Goal: Information Seeking & Learning: Learn about a topic

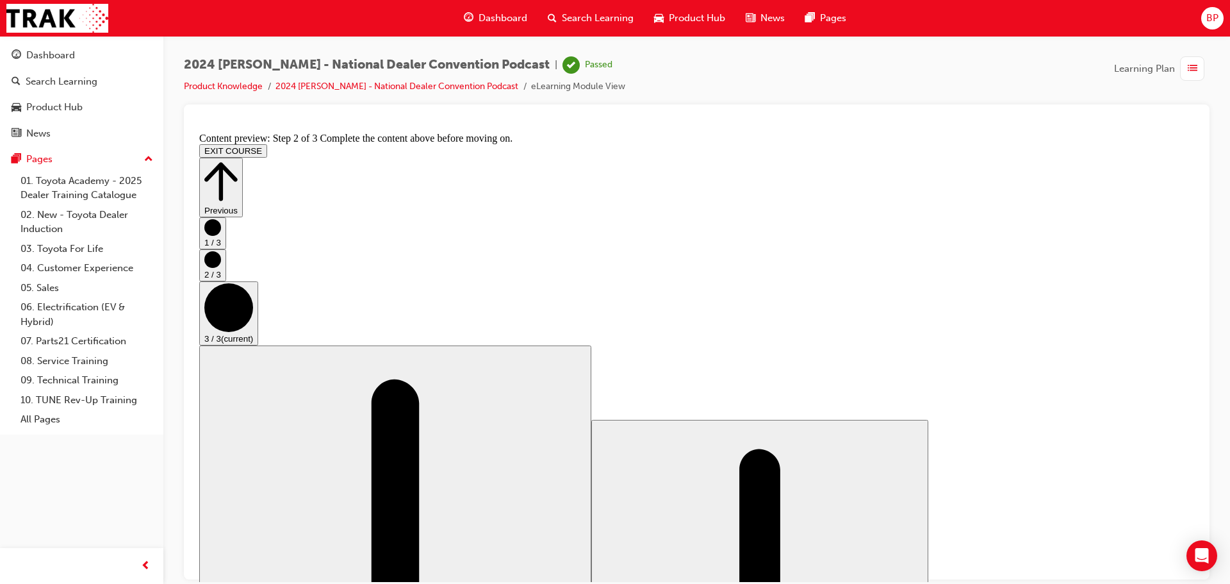
click at [267, 143] on button "EXIT COURSE" at bounding box center [233, 149] width 68 height 13
click at [489, 20] on span "Dashboard" at bounding box center [502, 18] width 49 height 15
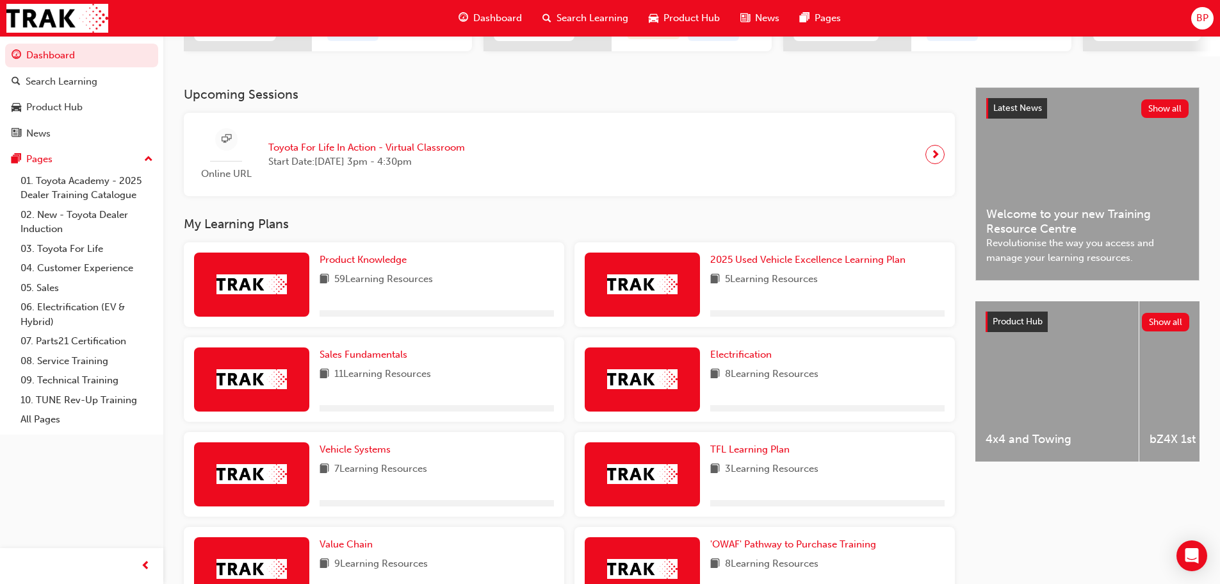
scroll to position [237, 0]
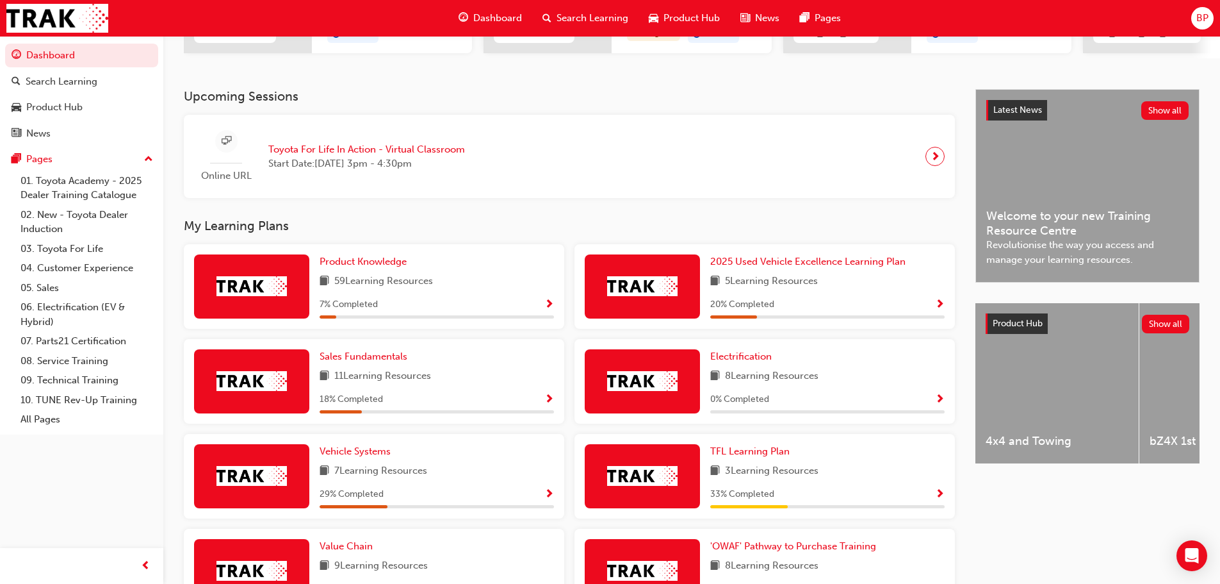
click at [547, 311] on span "Show Progress" at bounding box center [549, 305] width 10 height 12
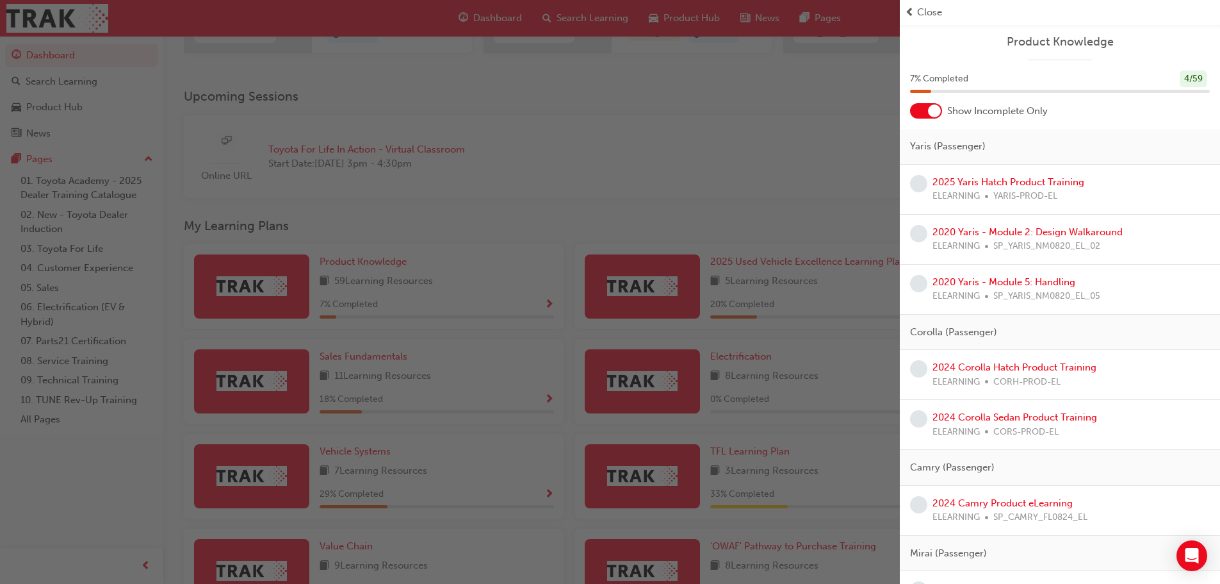
click at [922, 114] on div at bounding box center [926, 110] width 32 height 15
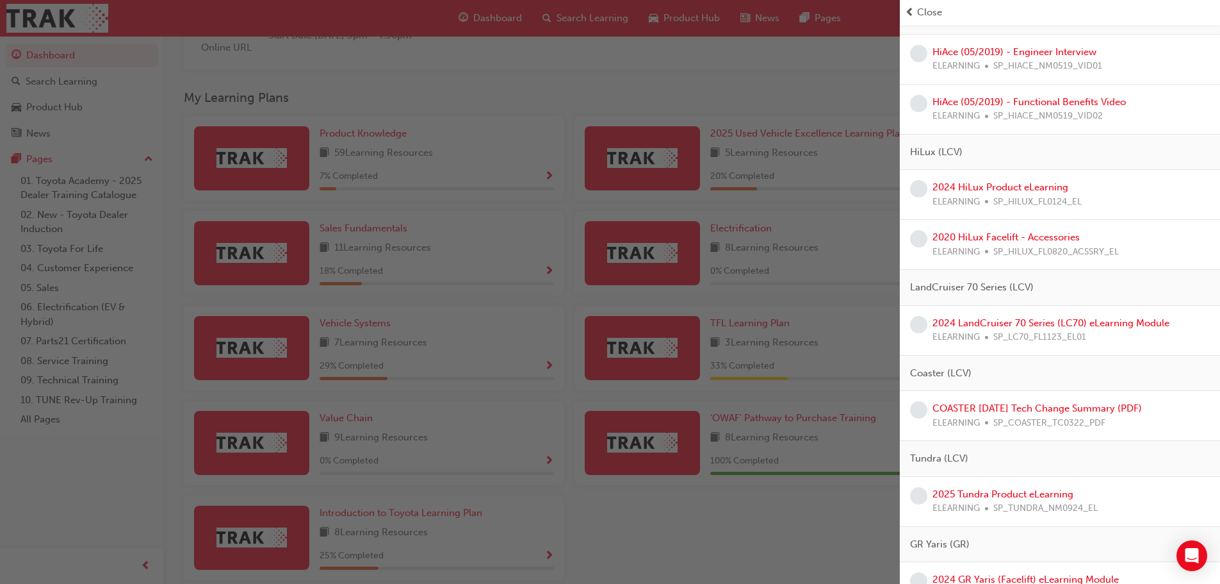
scroll to position [2488, 0]
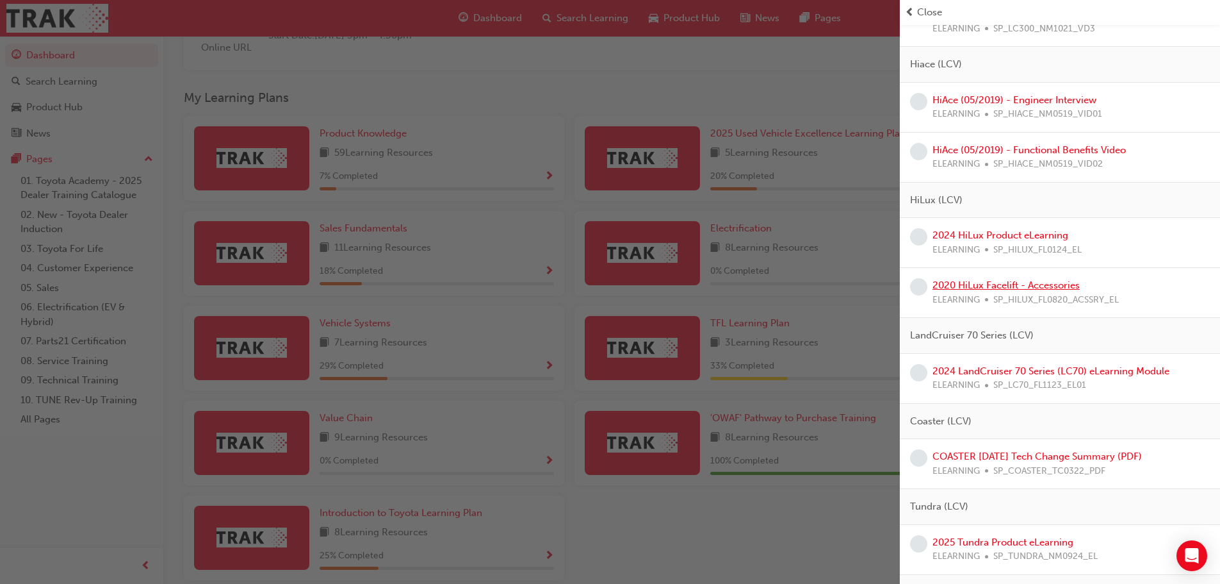
click at [977, 284] on link "2020 HiLux Facelift - Accessories" at bounding box center [1006, 285] width 147 height 12
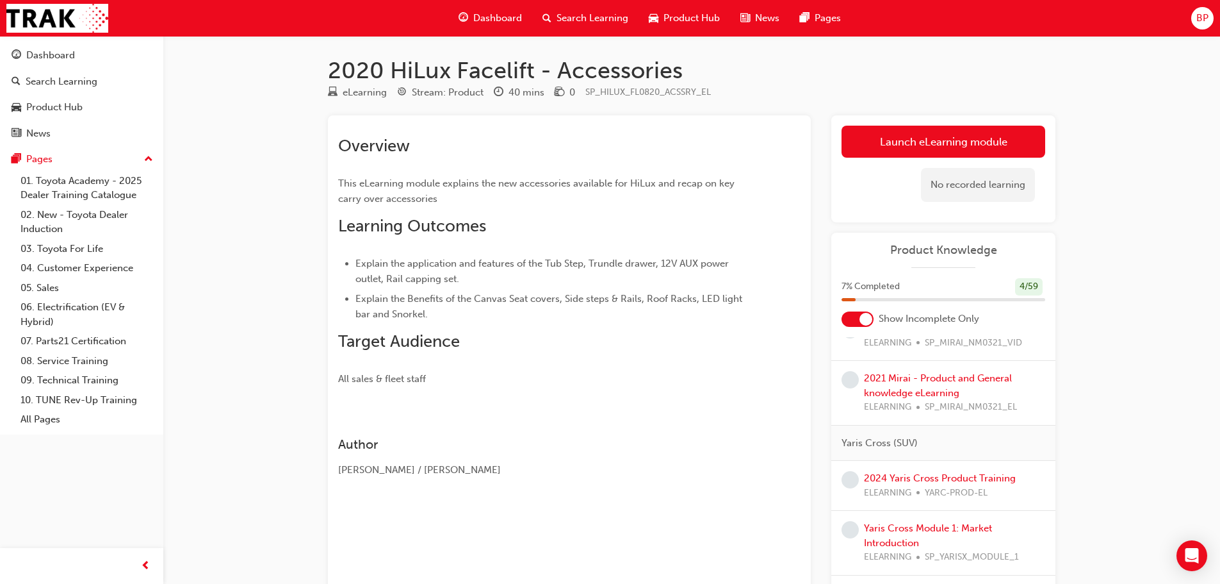
scroll to position [512, 0]
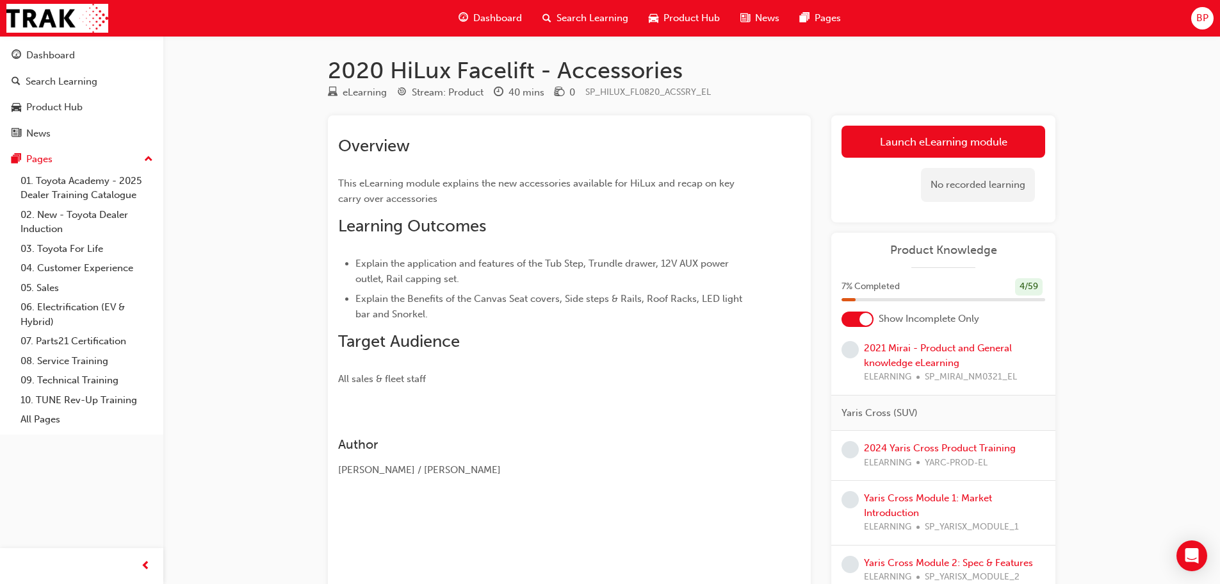
click at [854, 323] on div at bounding box center [858, 318] width 32 height 15
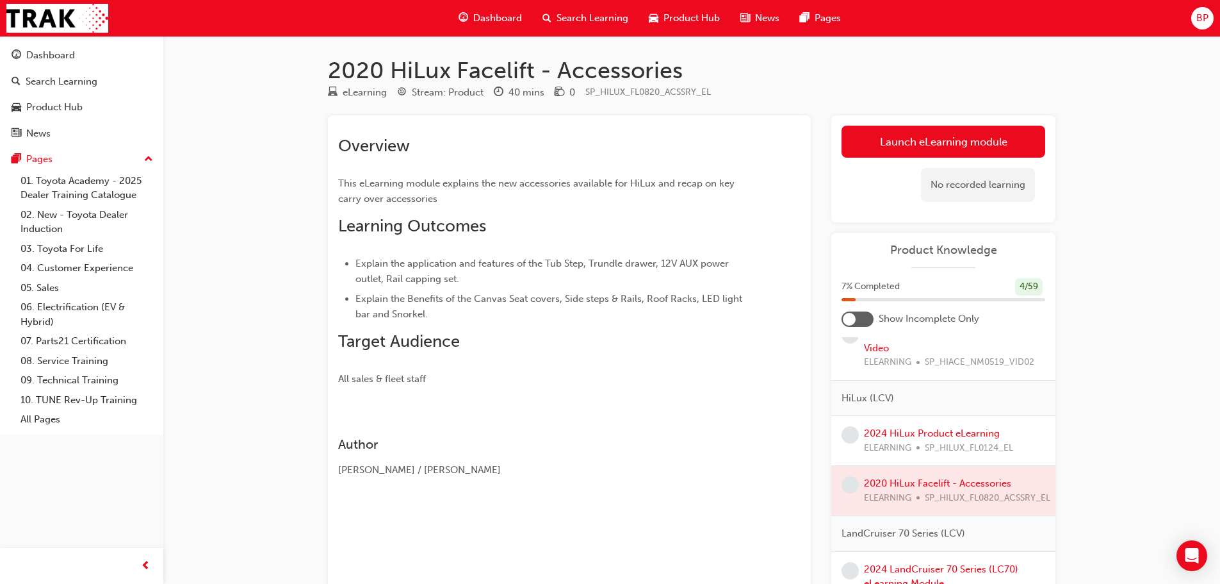
scroll to position [2690, 0]
click at [907, 434] on link "2024 HiLux Product eLearning" at bounding box center [932, 429] width 136 height 12
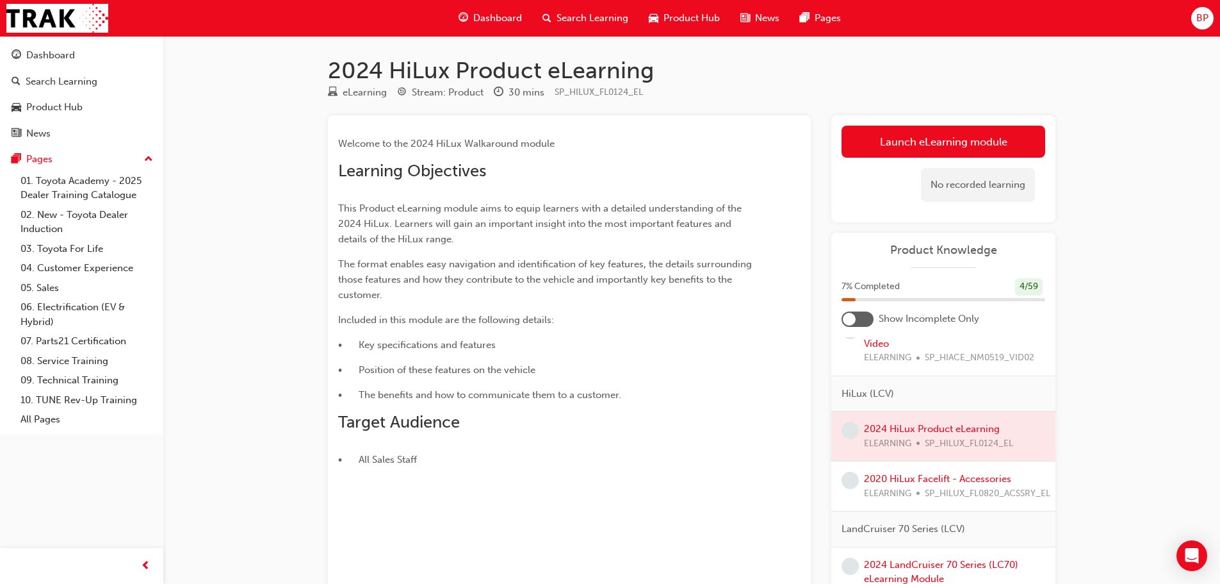
click at [489, 24] on span "Dashboard" at bounding box center [497, 18] width 49 height 15
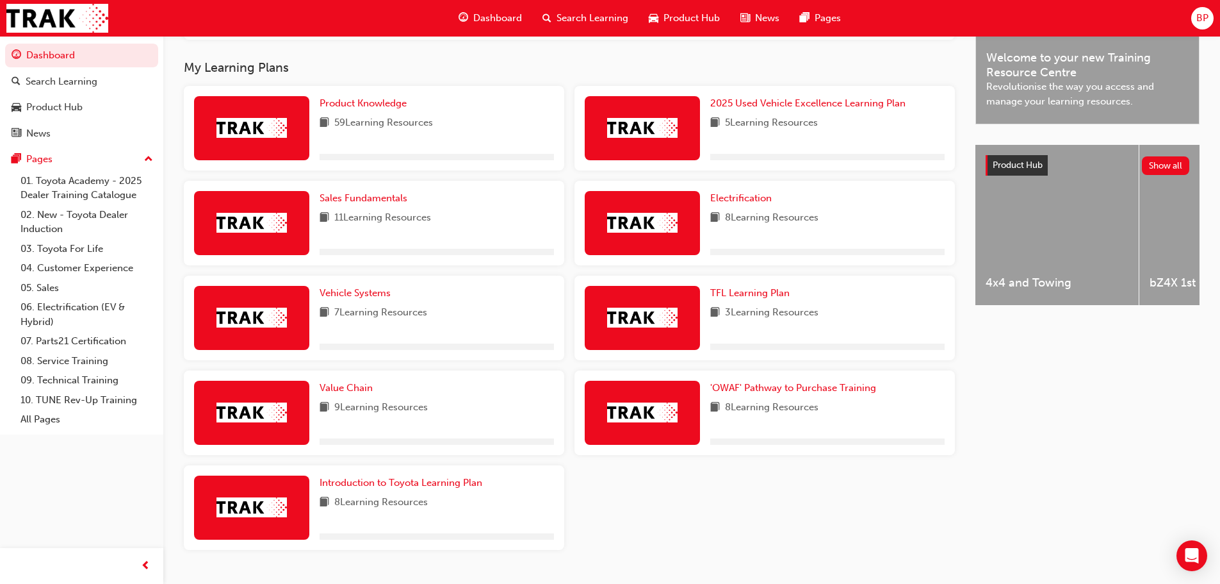
scroll to position [365, 0]
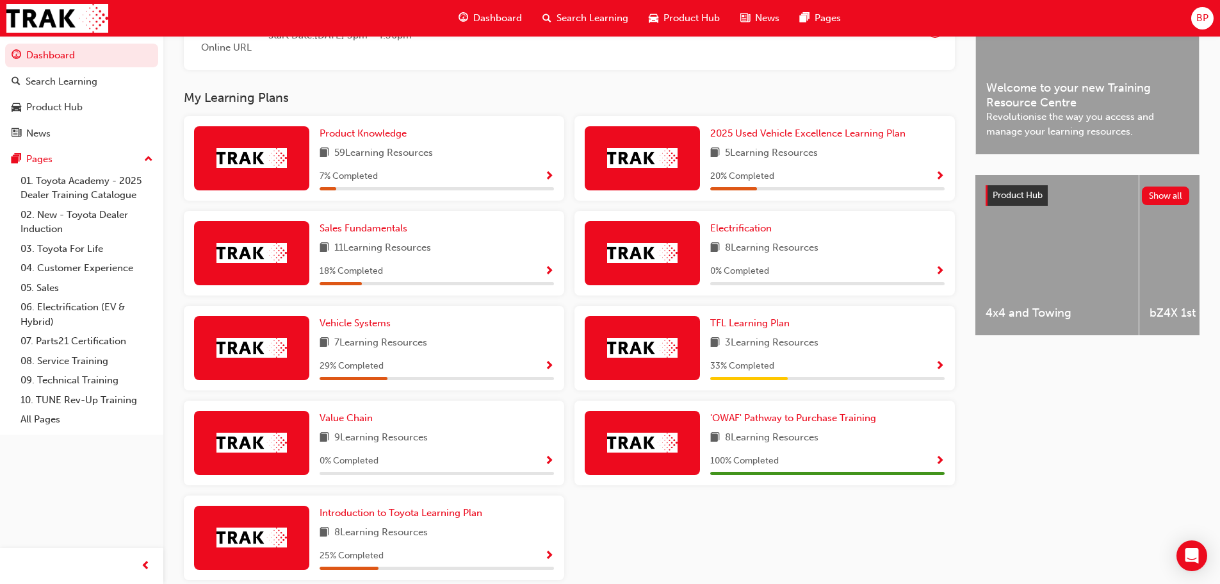
click at [936, 184] on button "button" at bounding box center [940, 176] width 10 height 16
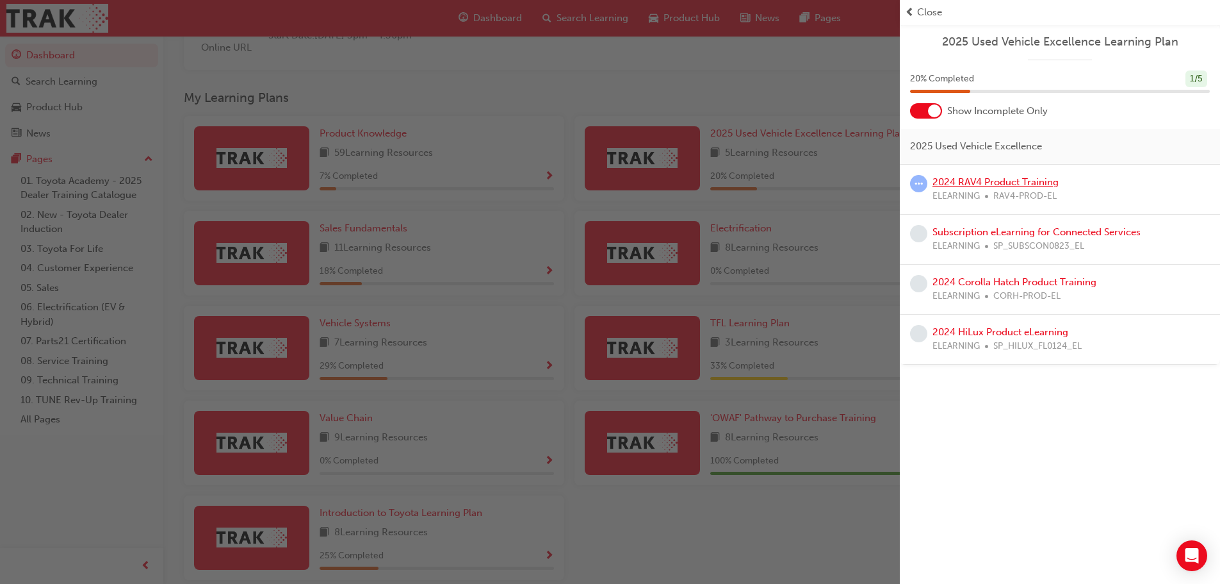
click at [986, 181] on link "2024 RAV4 Product Training" at bounding box center [996, 182] width 126 height 12
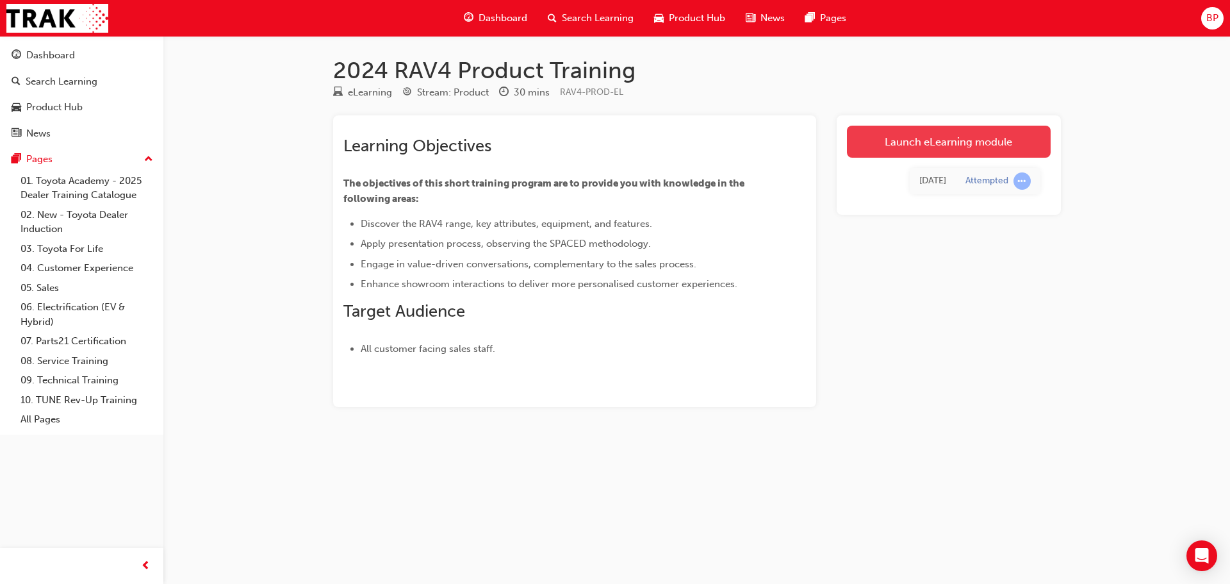
click at [858, 130] on link "Launch eLearning module" at bounding box center [949, 142] width 204 height 32
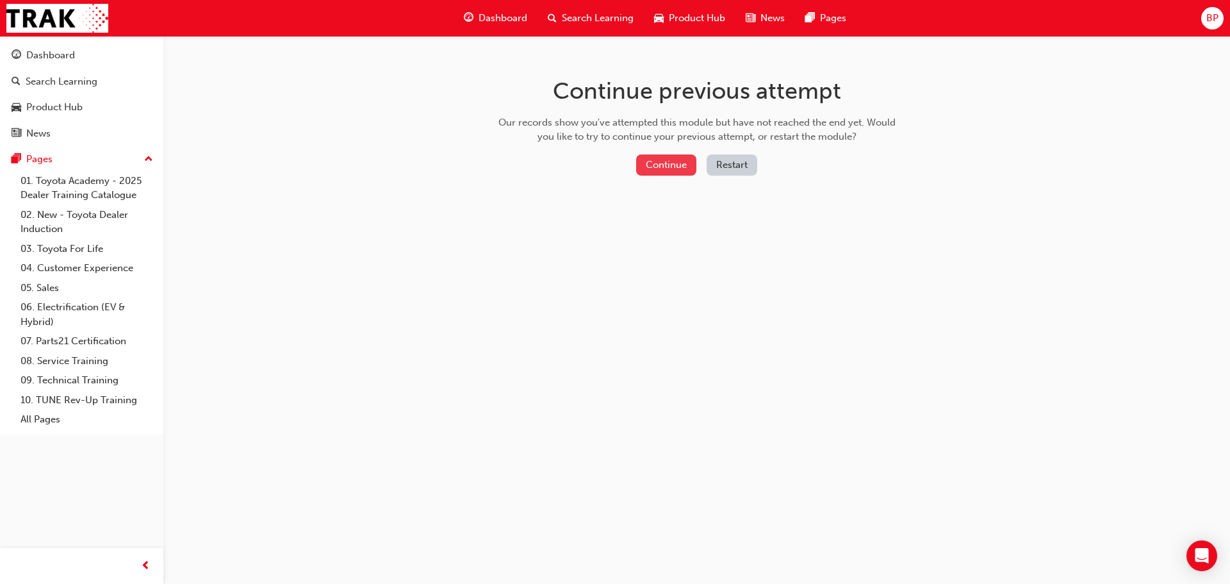
click at [669, 163] on button "Continue" at bounding box center [666, 164] width 60 height 21
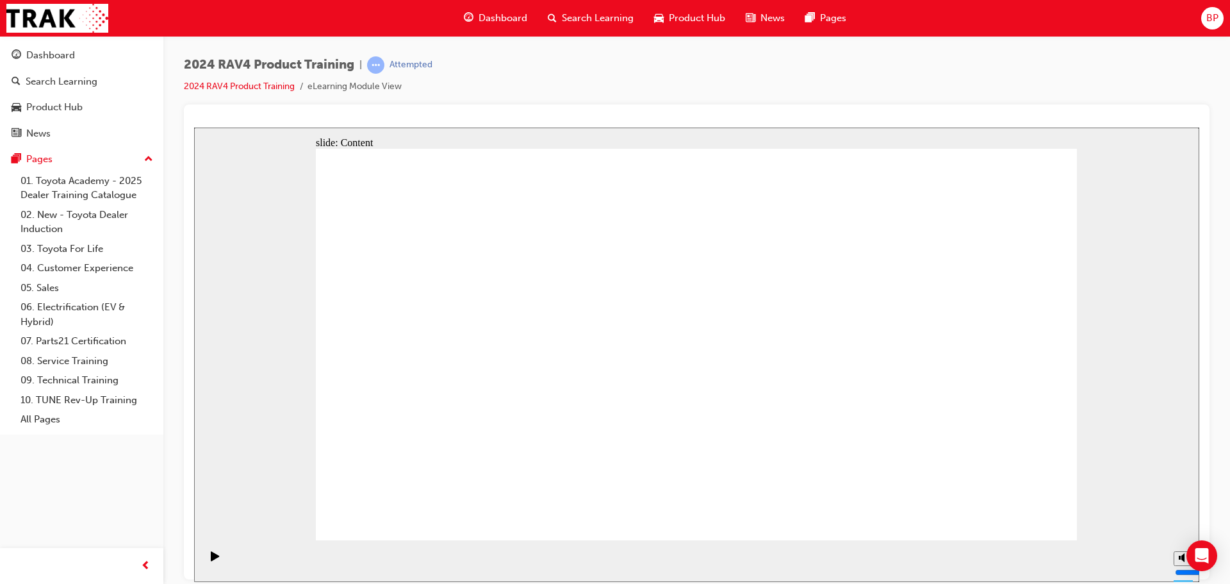
drag, startPoint x: 984, startPoint y: 524, endPoint x: 1000, endPoint y: 512, distance: 19.7
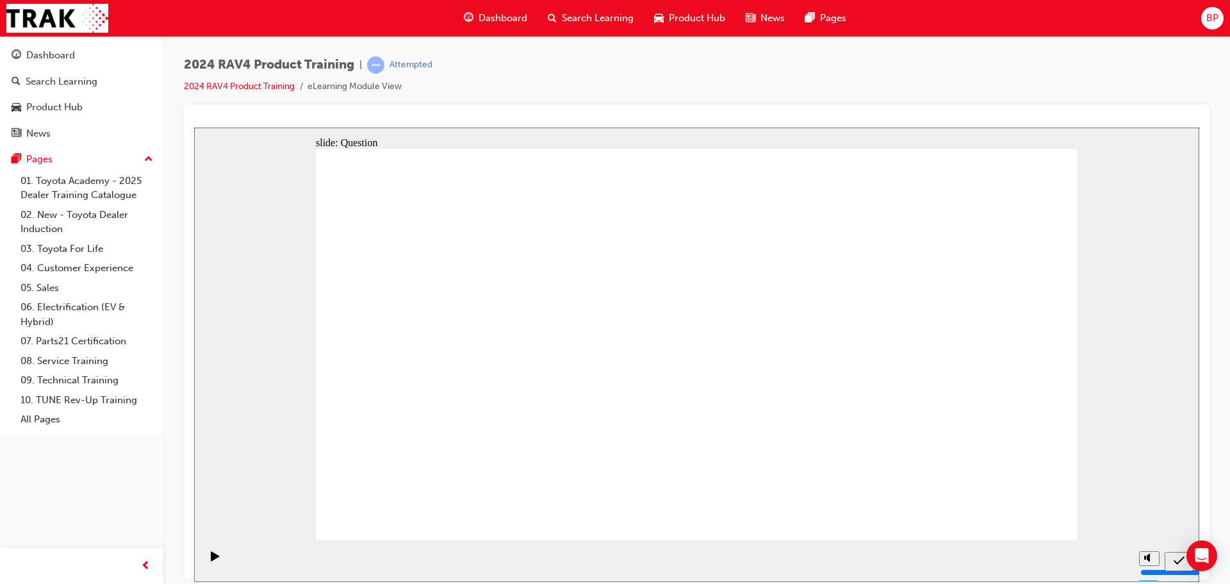
radio input "true"
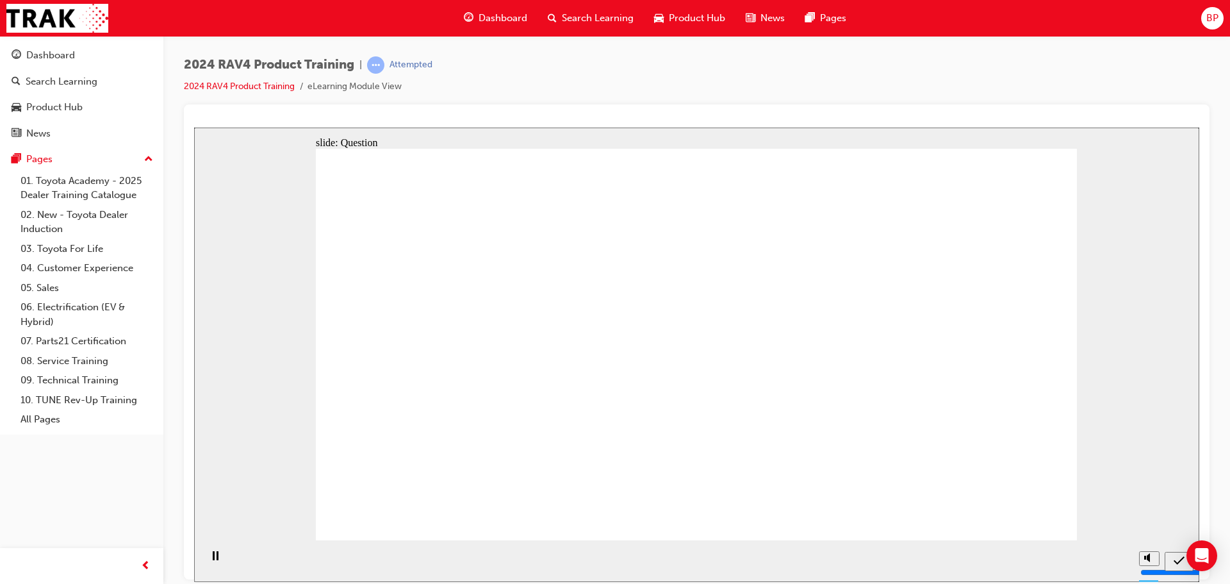
radio input "true"
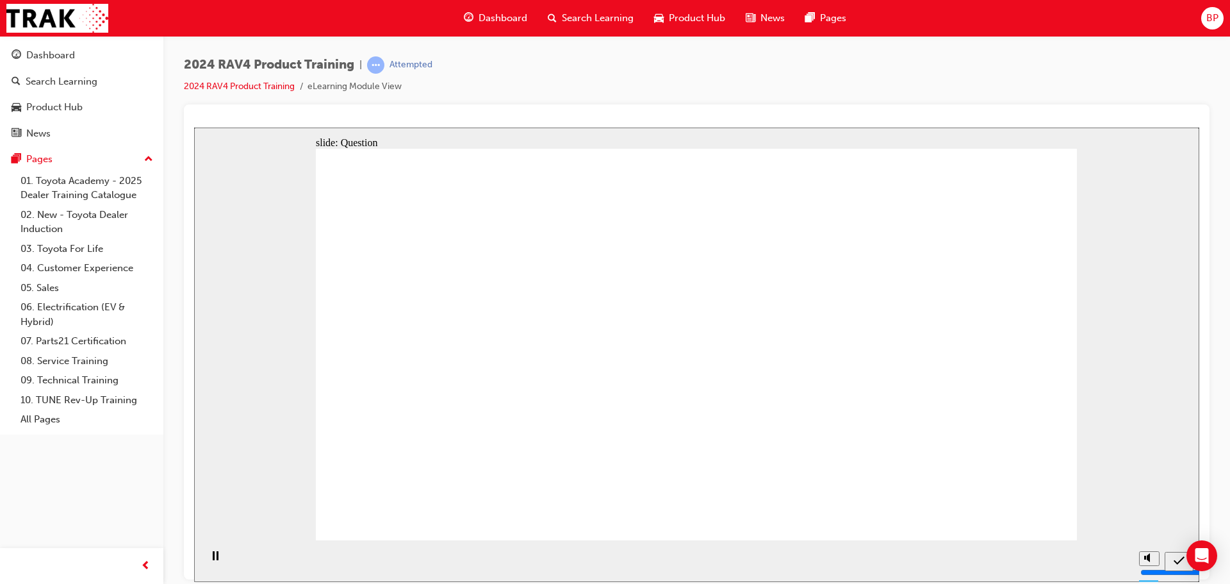
radio input "false"
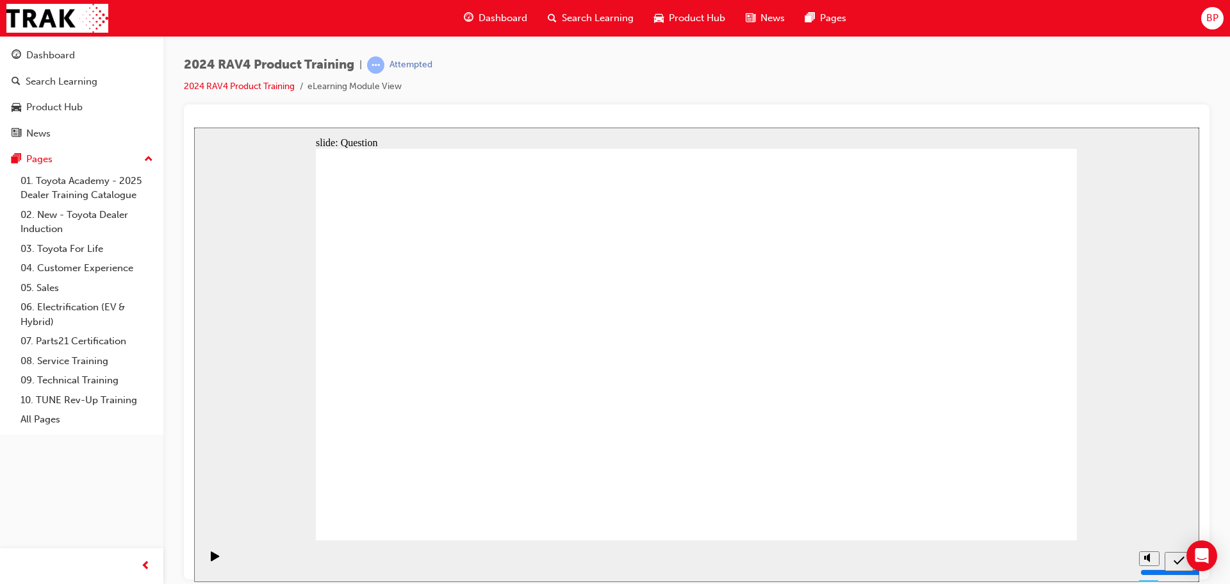
radio input "false"
radio input "true"
drag, startPoint x: 494, startPoint y: 437, endPoint x: 476, endPoint y: 344, distance: 95.3
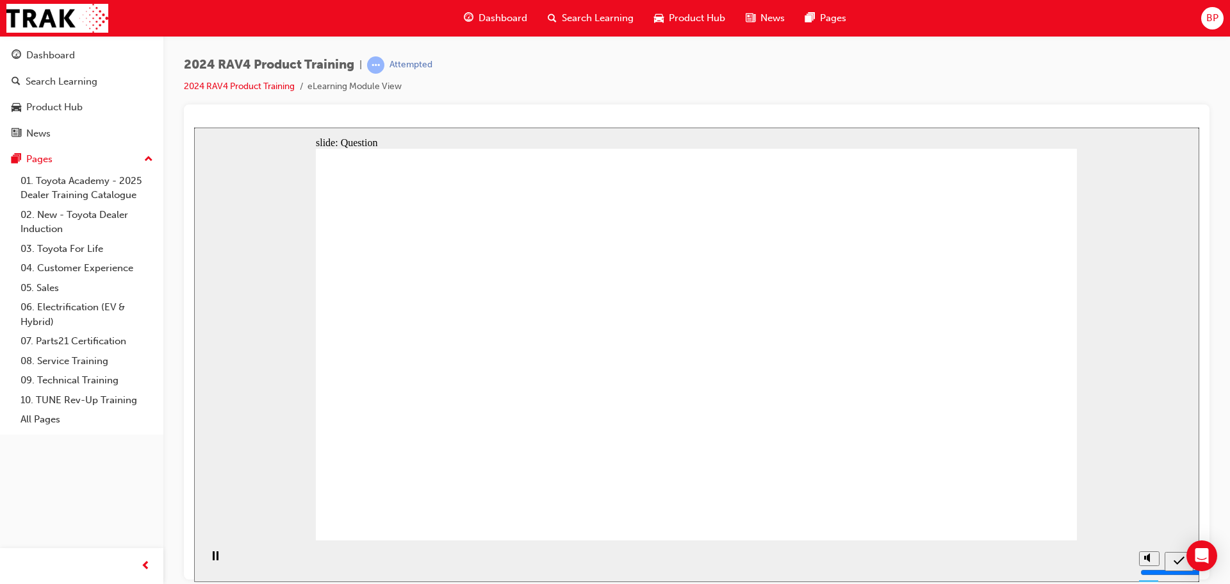
drag, startPoint x: 476, startPoint y: 421, endPoint x: 461, endPoint y: 356, distance: 67.0
drag, startPoint x: 455, startPoint y: 325, endPoint x: 478, endPoint y: 440, distance: 117.7
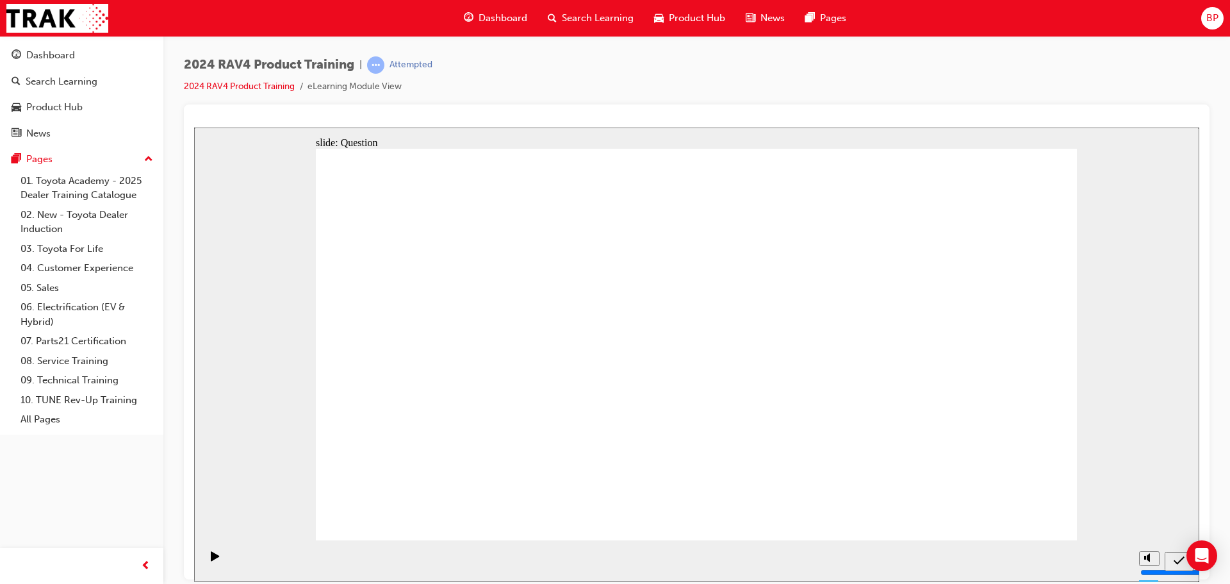
drag, startPoint x: 753, startPoint y: 317, endPoint x: 765, endPoint y: 326, distance: 15.1
drag, startPoint x: 924, startPoint y: 314, endPoint x: 610, endPoint y: 438, distance: 337.0
drag, startPoint x: 442, startPoint y: 462, endPoint x: 707, endPoint y: 457, distance: 264.6
drag, startPoint x: 739, startPoint y: 333, endPoint x: 465, endPoint y: 456, distance: 299.9
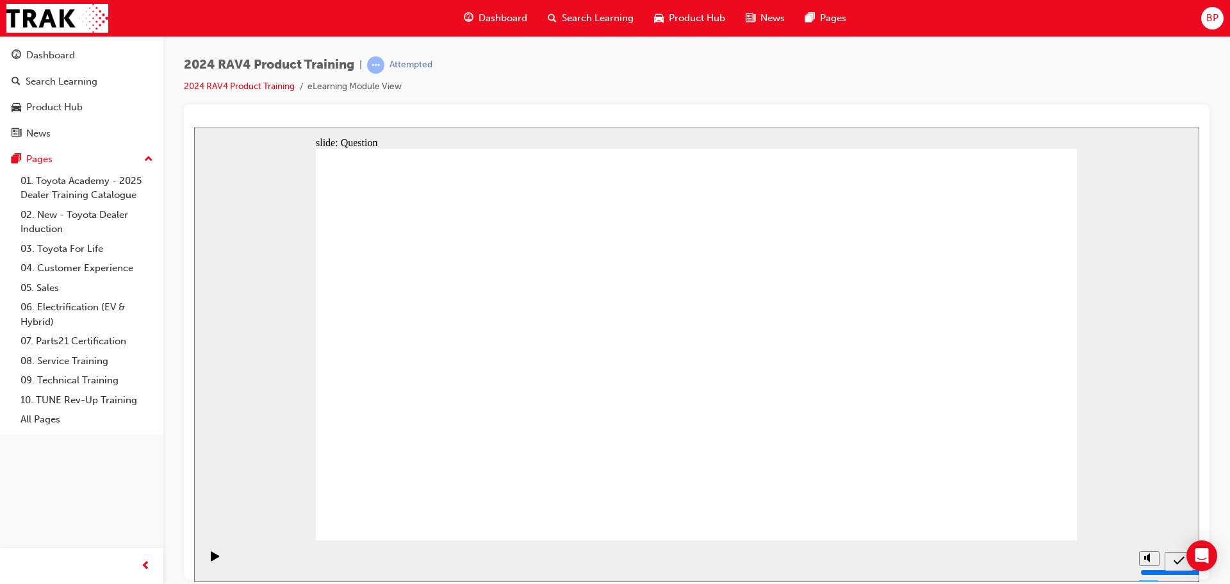
drag, startPoint x: 593, startPoint y: 338, endPoint x: 915, endPoint y: 462, distance: 345.3
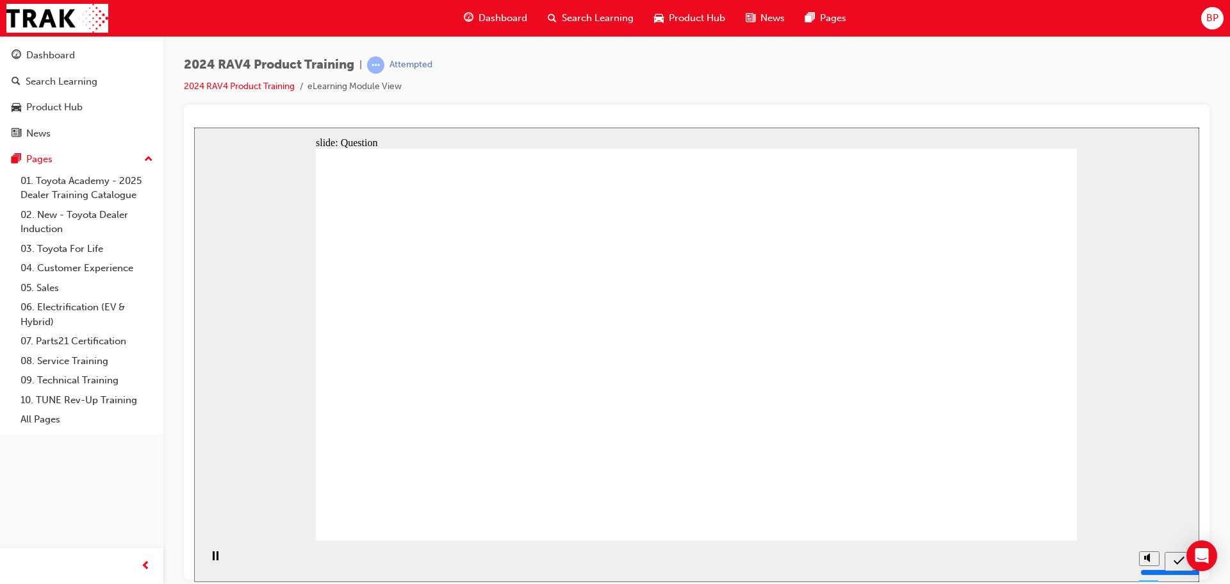
radio input "true"
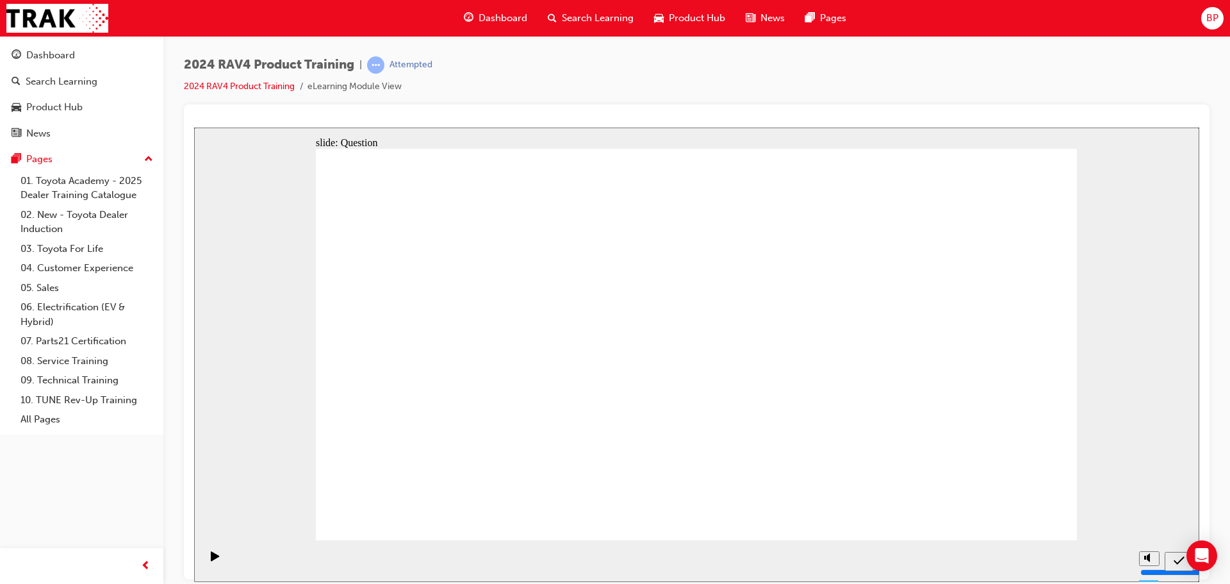
radio input "false"
radio input "true"
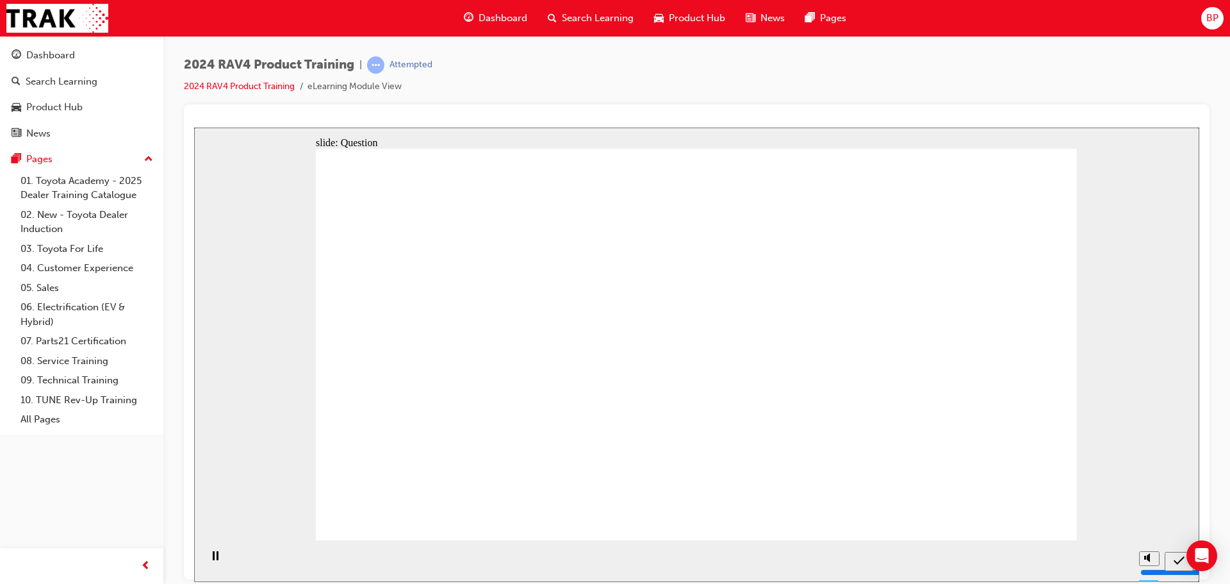
radio input "true"
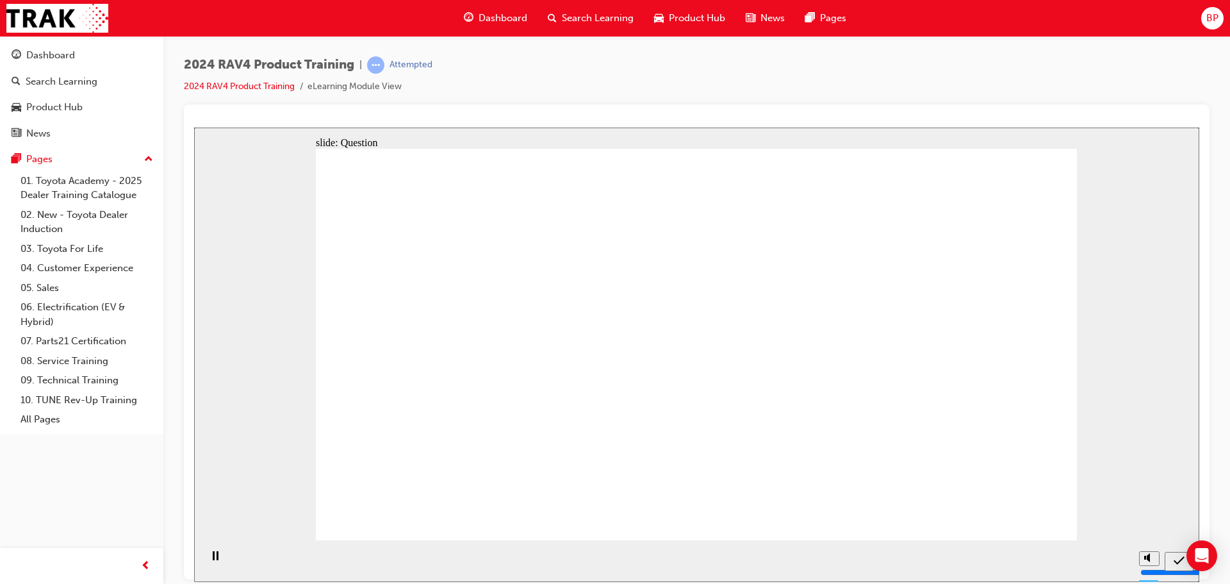
radio input "true"
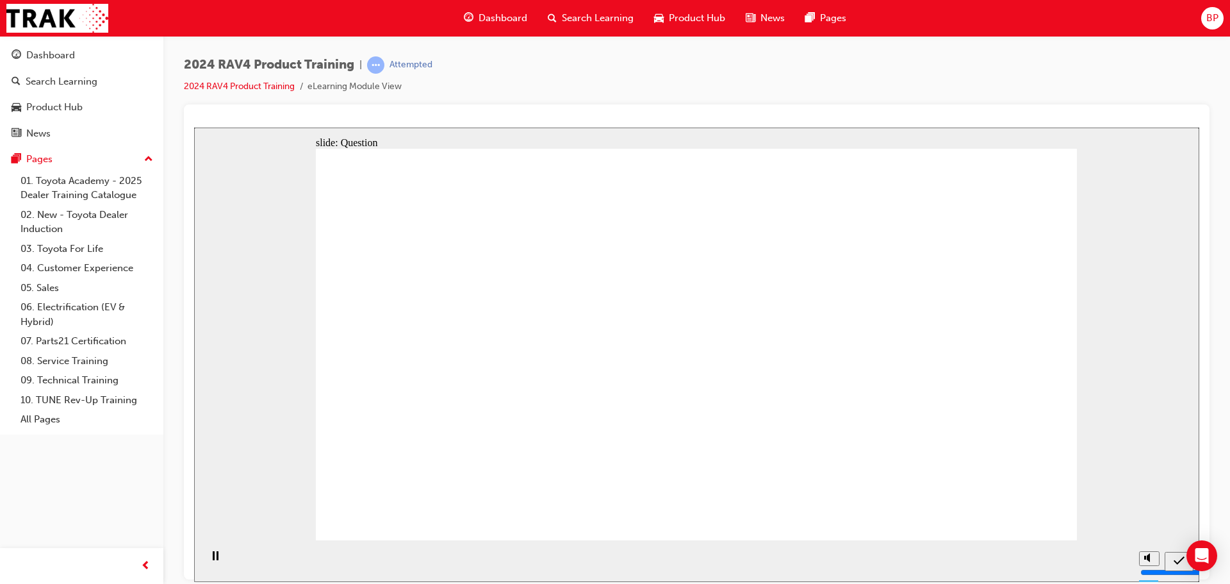
drag, startPoint x: 749, startPoint y: 418, endPoint x: 772, endPoint y: 312, distance: 108.7
drag, startPoint x: 772, startPoint y: 318, endPoint x: 753, endPoint y: 432, distance: 114.9
drag, startPoint x: 888, startPoint y: 302, endPoint x: 881, endPoint y: 458, distance: 156.4
drag, startPoint x: 625, startPoint y: 348, endPoint x: 594, endPoint y: 427, distance: 85.4
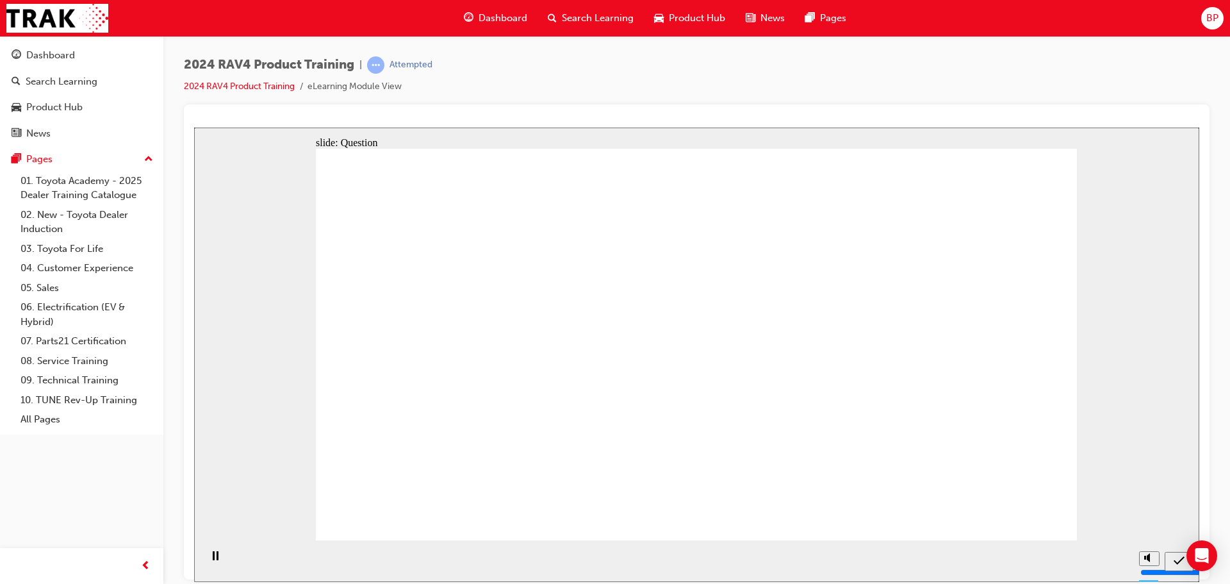
drag, startPoint x: 426, startPoint y: 342, endPoint x: 457, endPoint y: 452, distance: 113.9
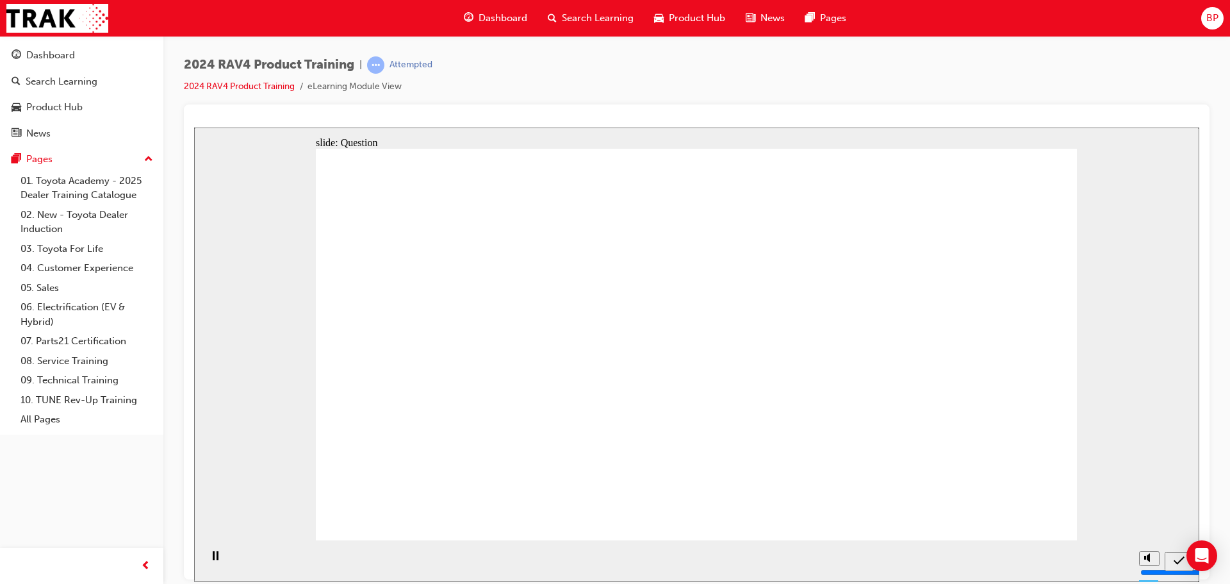
radio input "true"
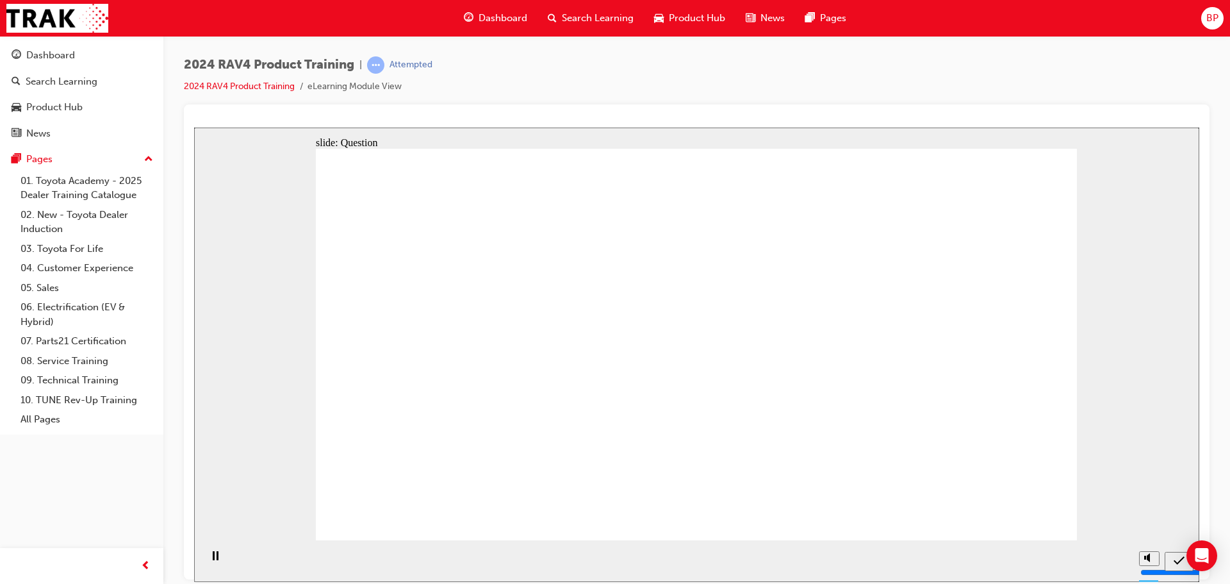
drag, startPoint x: 735, startPoint y: 435, endPoint x: 712, endPoint y: 430, distance: 23.5
radio input "true"
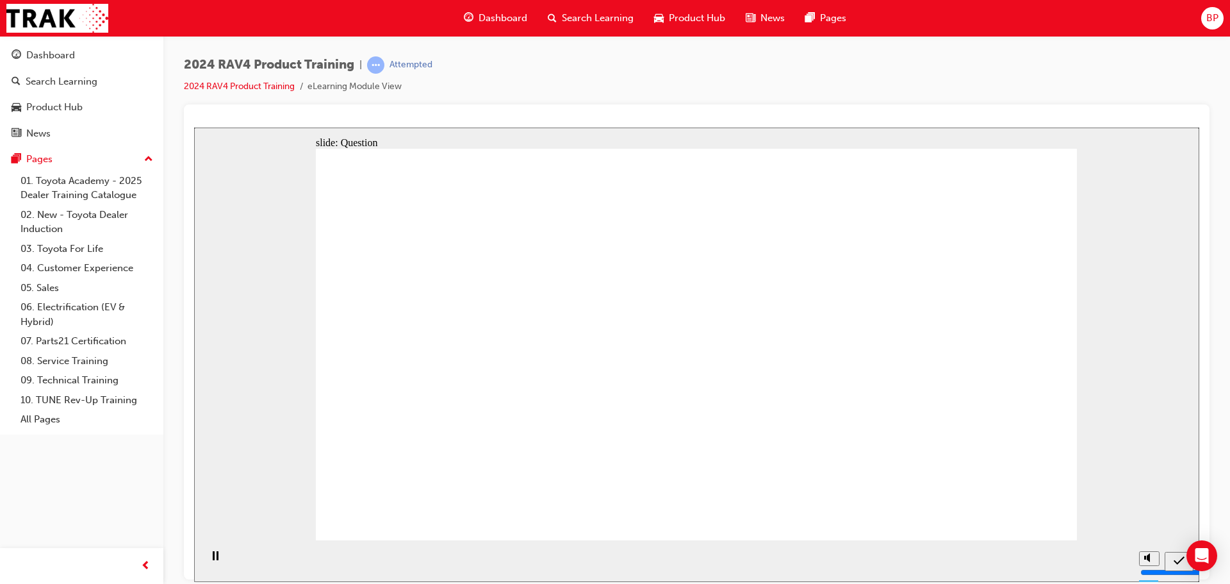
radio input "true"
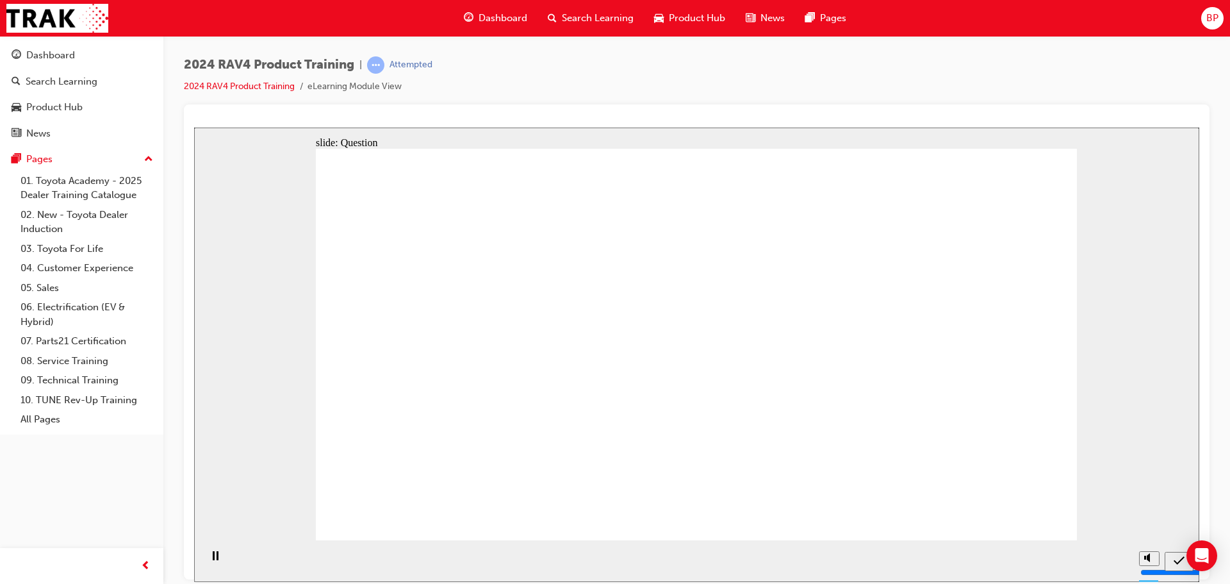
drag, startPoint x: 904, startPoint y: 312, endPoint x: 594, endPoint y: 429, distance: 331.4
drag, startPoint x: 752, startPoint y: 312, endPoint x: 457, endPoint y: 419, distance: 313.5
drag, startPoint x: 584, startPoint y: 318, endPoint x: 872, endPoint y: 437, distance: 311.9
drag, startPoint x: 432, startPoint y: 291, endPoint x: 751, endPoint y: 408, distance: 339.8
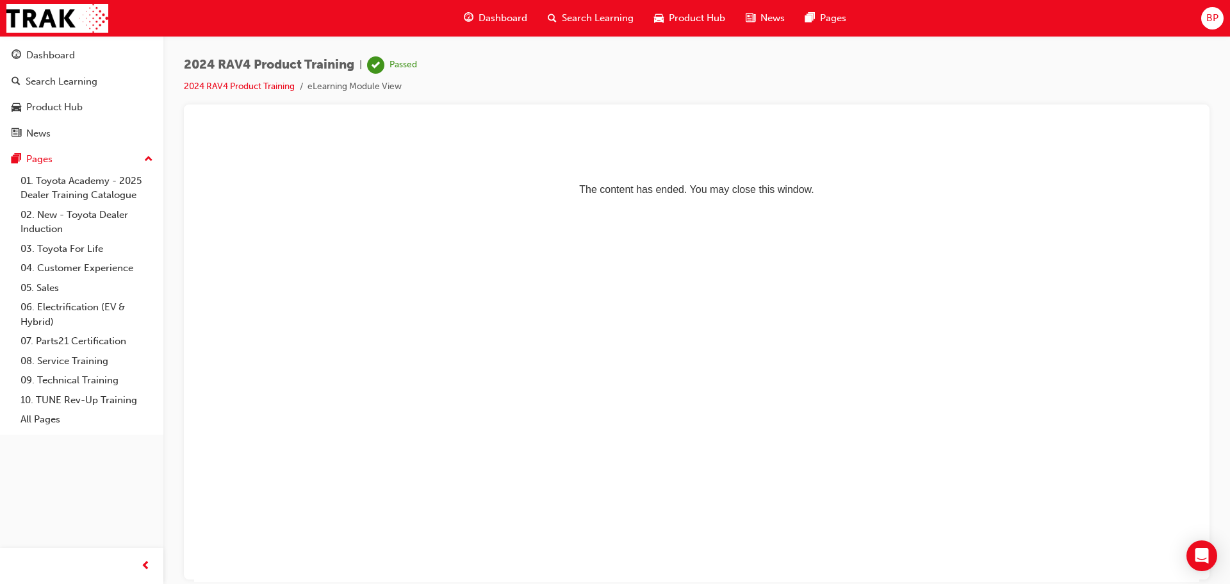
click at [475, 11] on div "Dashboard" at bounding box center [495, 18] width 84 height 26
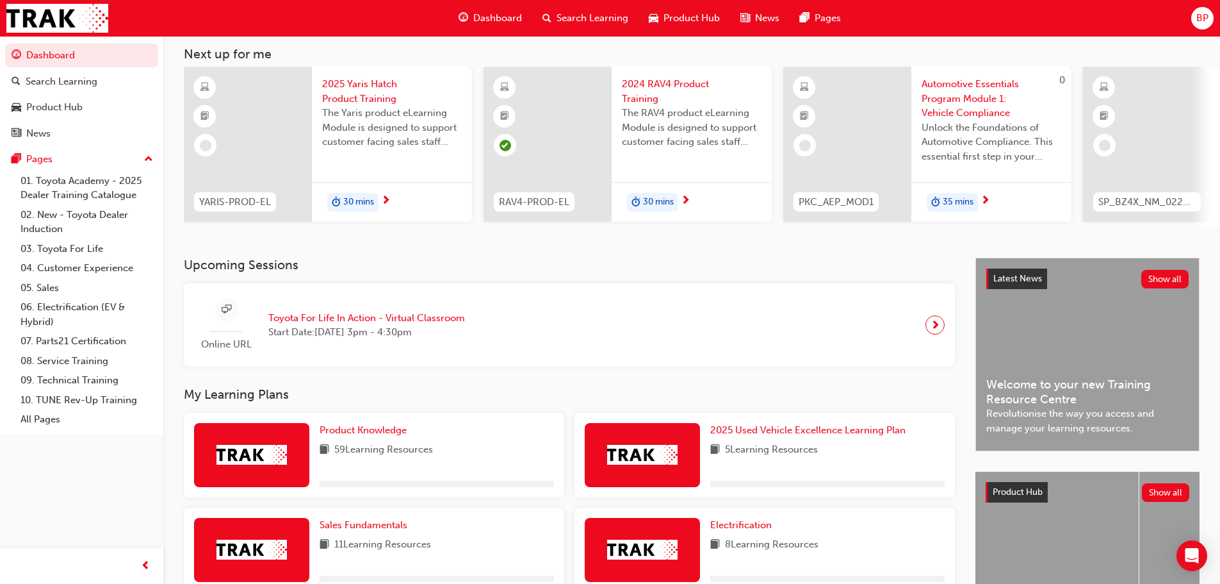
scroll to position [192, 0]
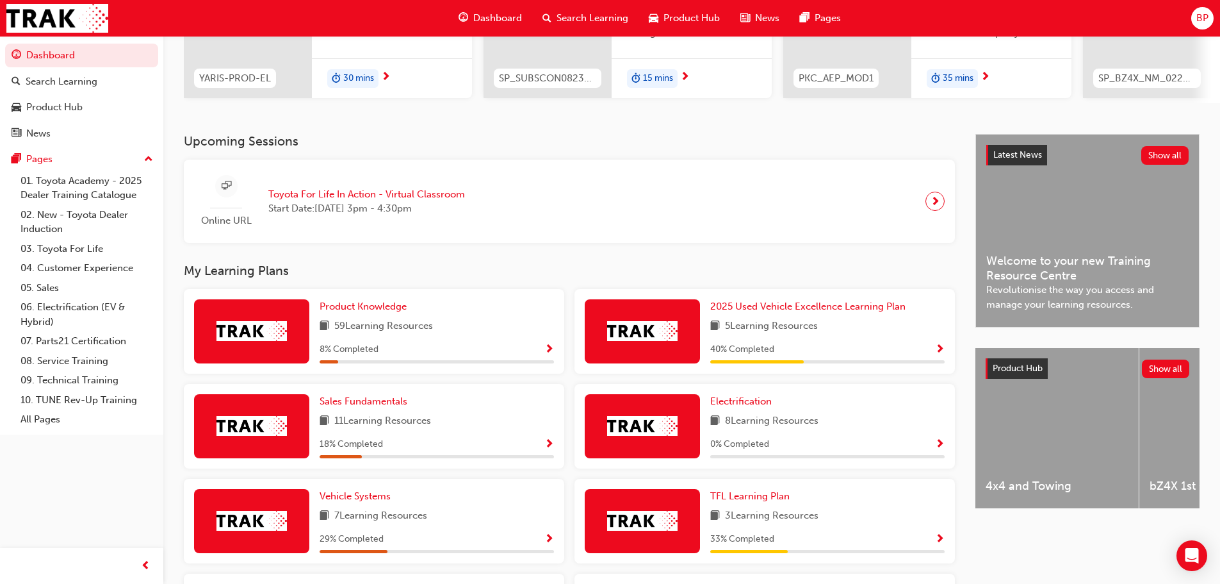
click at [938, 352] on span "Show Progress" at bounding box center [940, 350] width 10 height 12
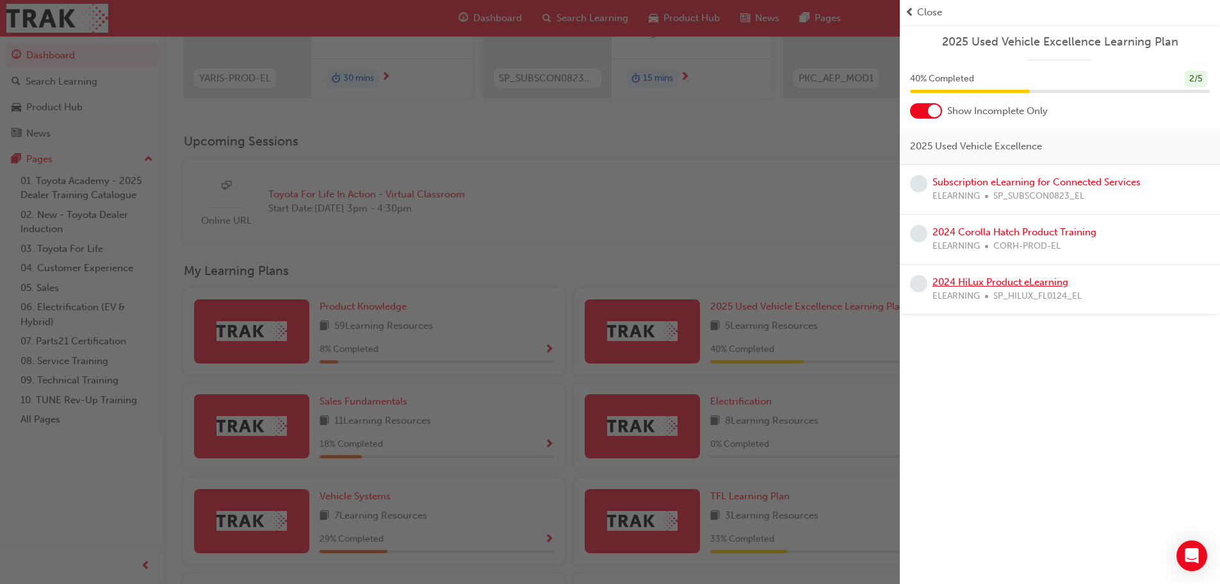
click at [969, 281] on link "2024 HiLux Product eLearning" at bounding box center [1001, 282] width 136 height 12
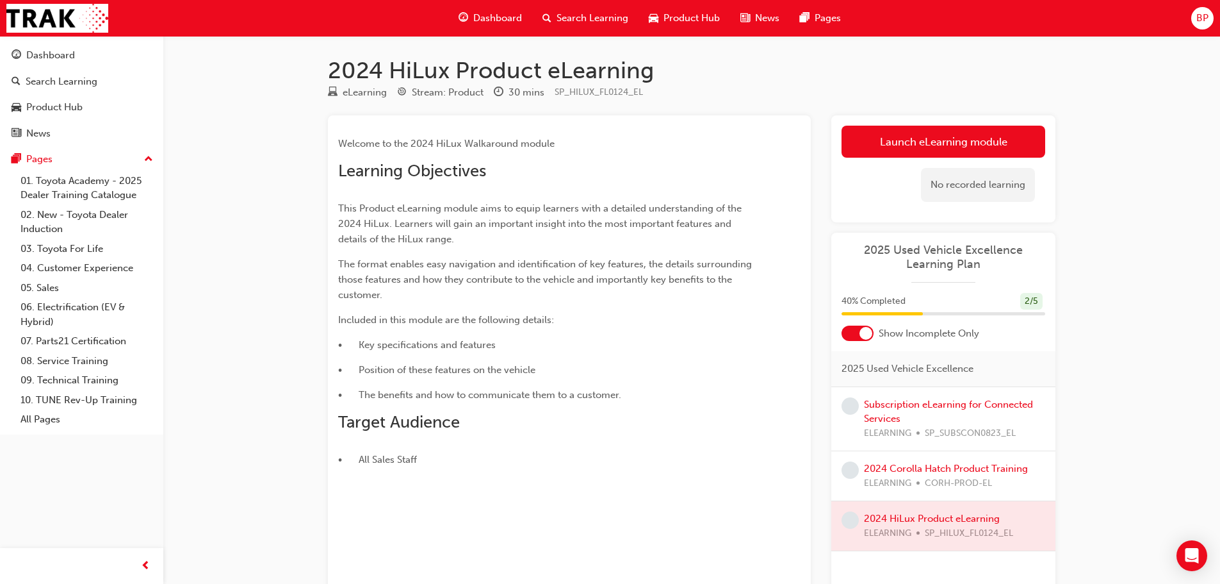
click at [491, 20] on span "Dashboard" at bounding box center [497, 18] width 49 height 15
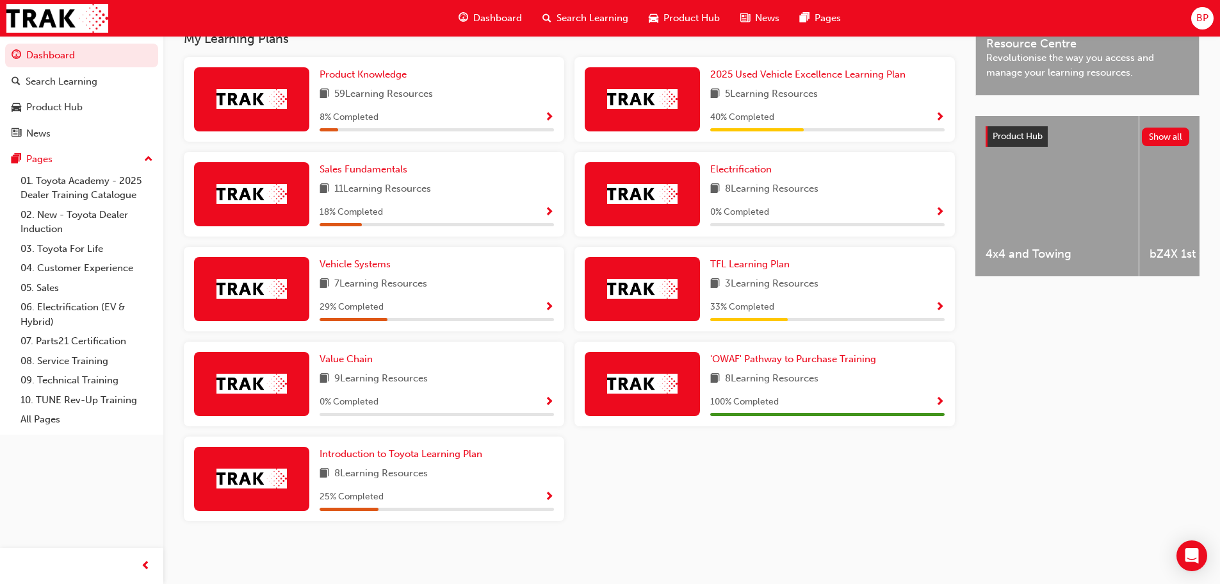
scroll to position [173, 0]
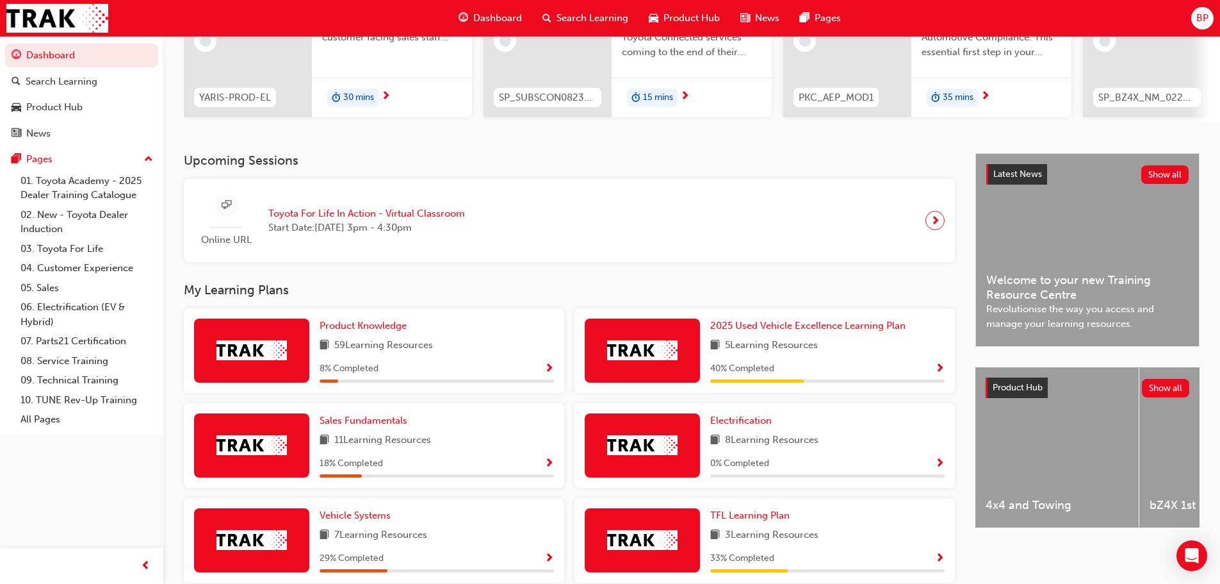
click at [944, 375] on span "Show Progress" at bounding box center [940, 369] width 10 height 12
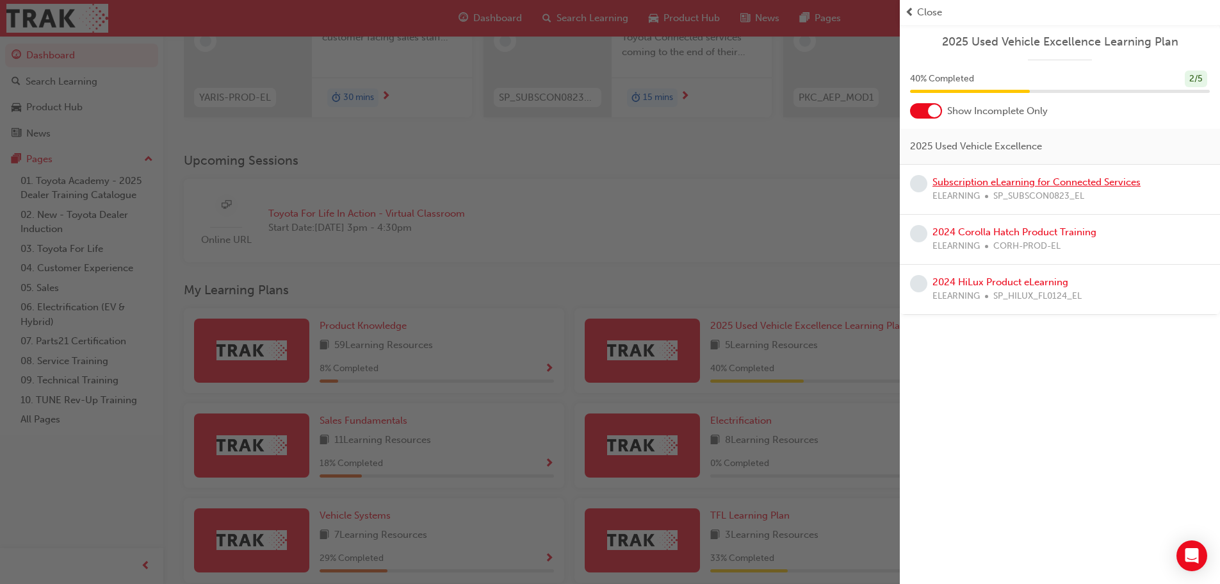
click at [1030, 177] on link "Subscription eLearning for Connected Services" at bounding box center [1037, 182] width 208 height 12
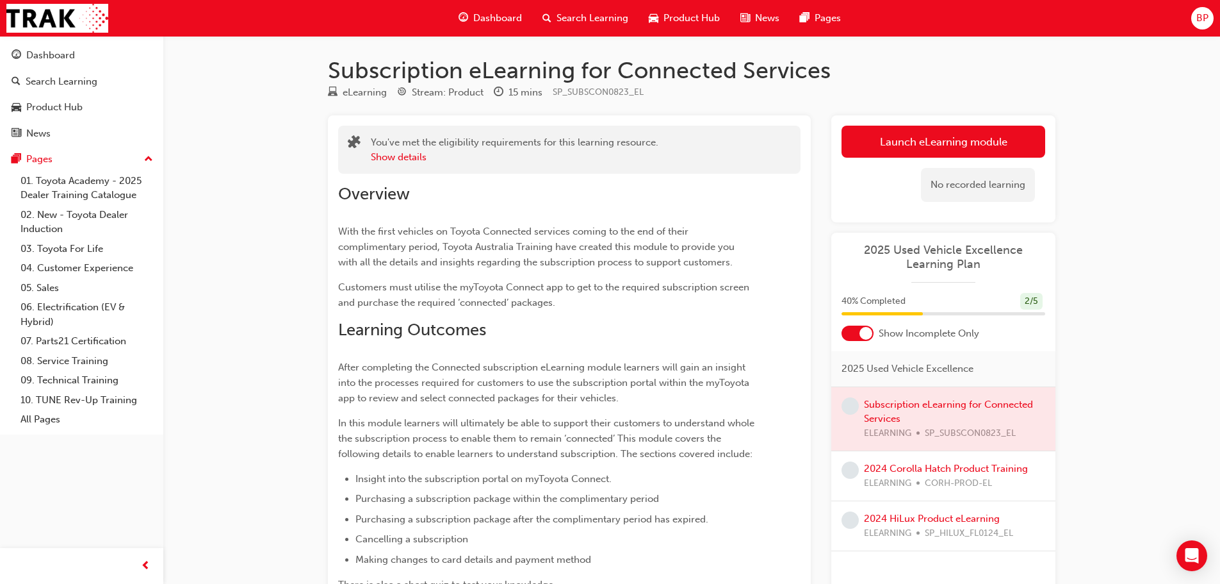
click at [477, 14] on span "Dashboard" at bounding box center [497, 18] width 49 height 15
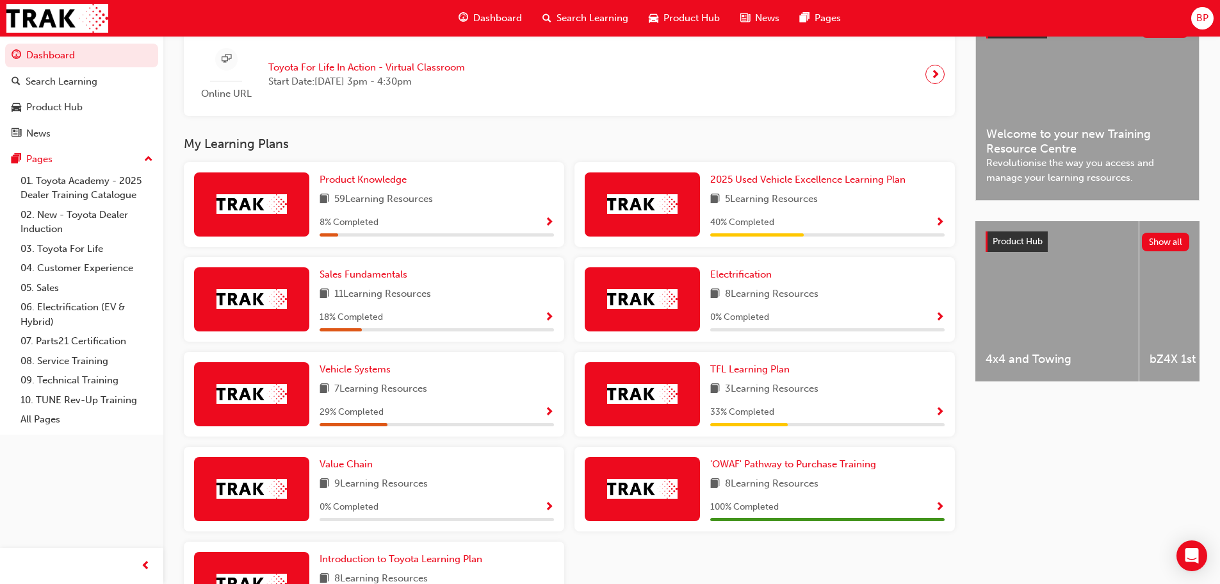
scroll to position [320, 0]
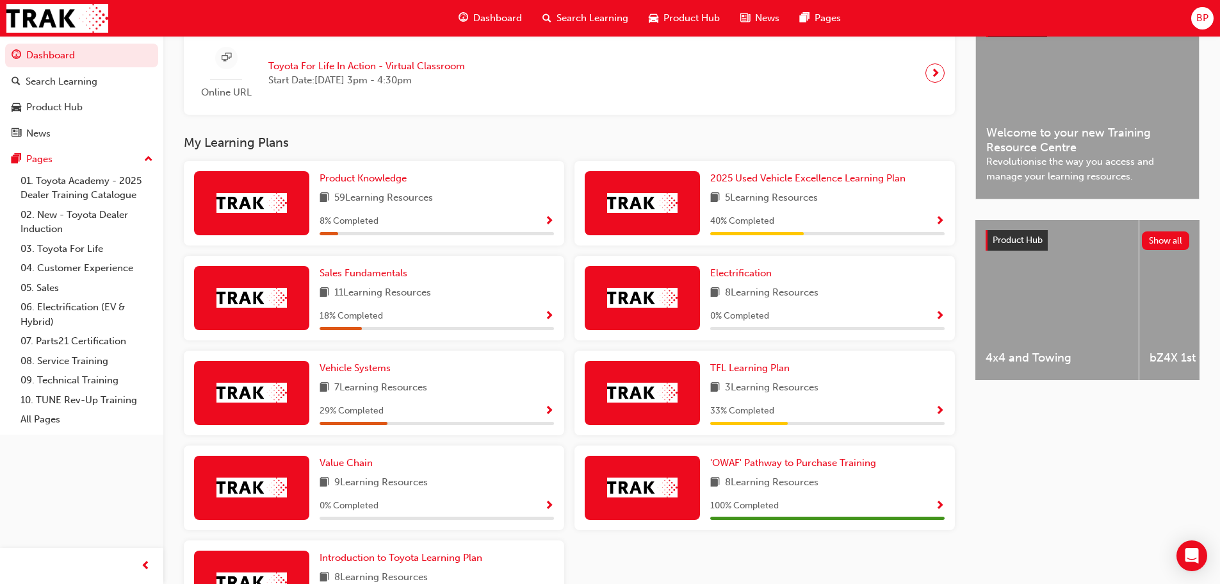
click at [935, 414] on span "Show Progress" at bounding box center [940, 411] width 10 height 12
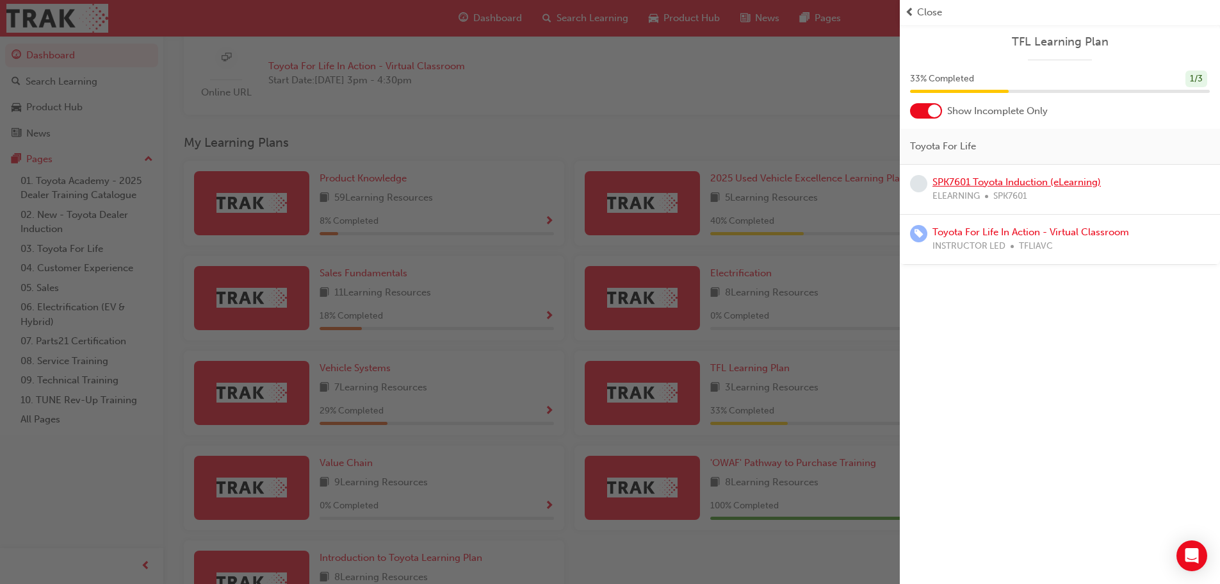
click at [952, 180] on link "SPK7601 Toyota Induction (eLearning)" at bounding box center [1017, 182] width 168 height 12
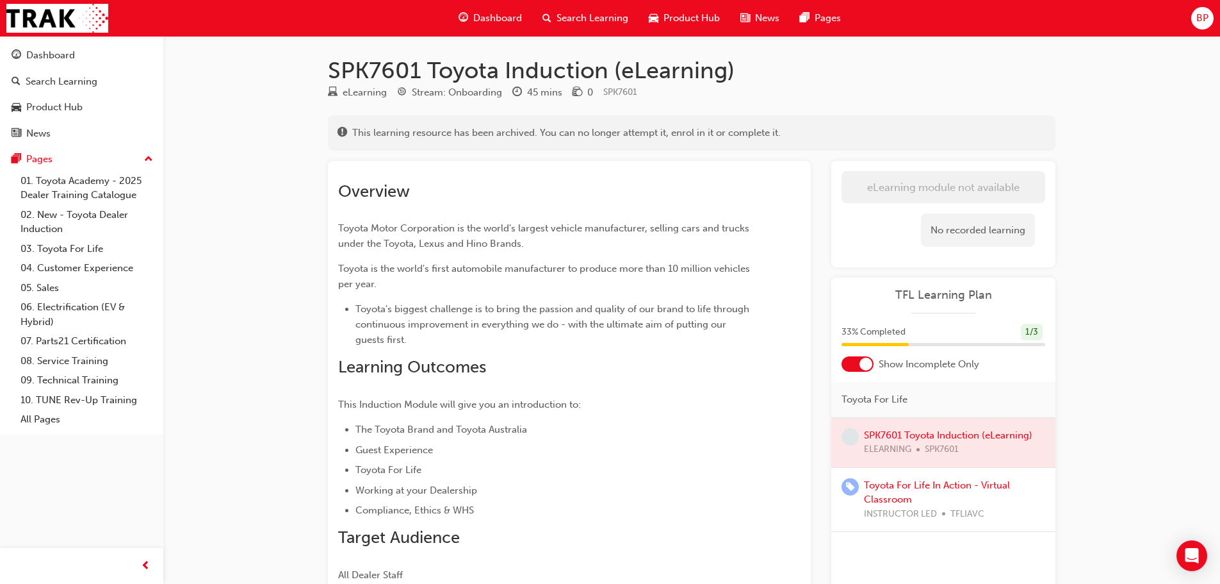
click at [495, 20] on span "Dashboard" at bounding box center [497, 18] width 49 height 15
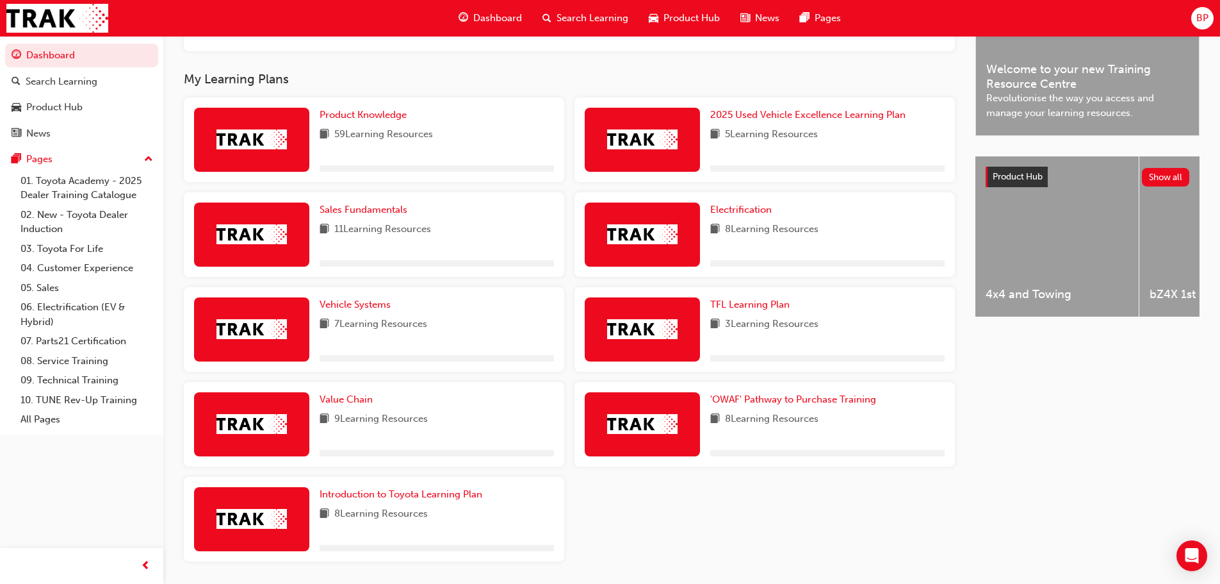
scroll to position [384, 0]
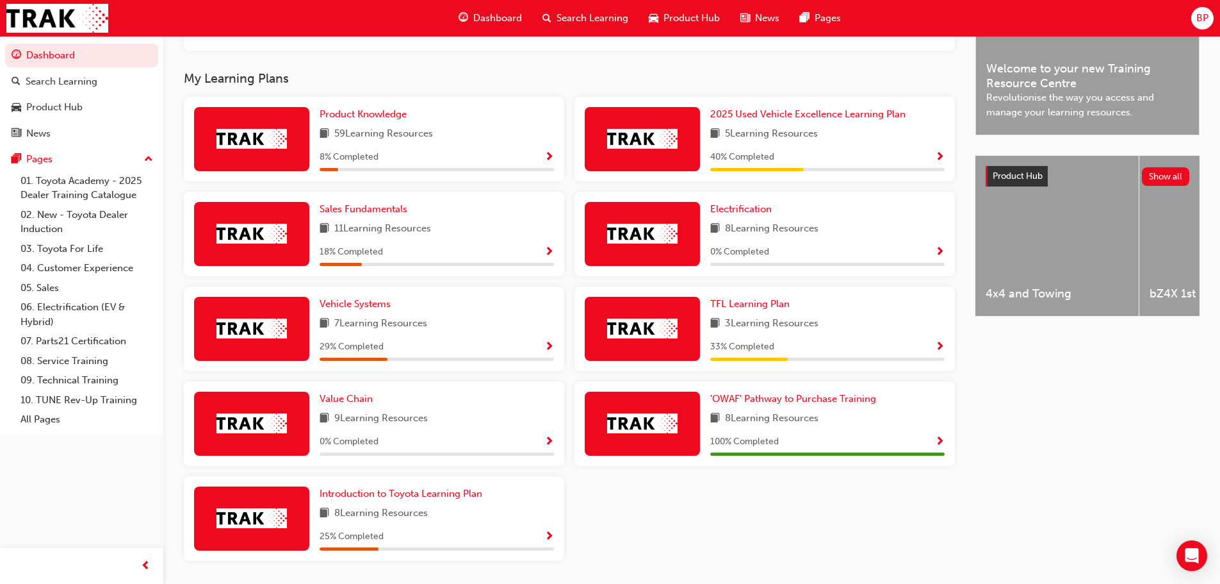
click at [549, 161] on span "Show Progress" at bounding box center [549, 158] width 10 height 12
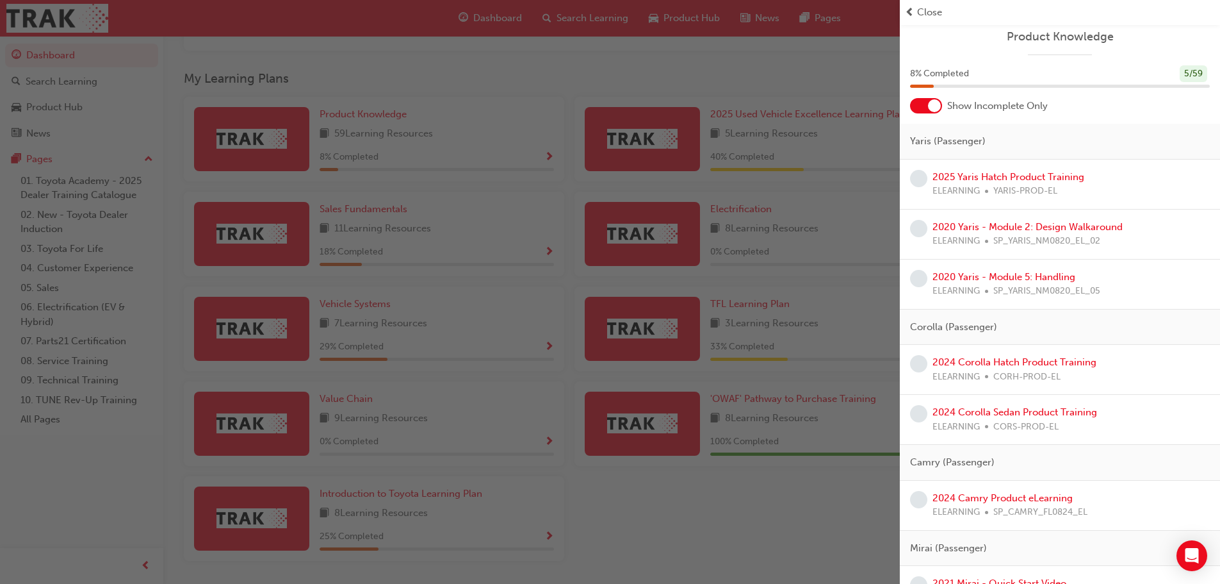
scroll to position [0, 0]
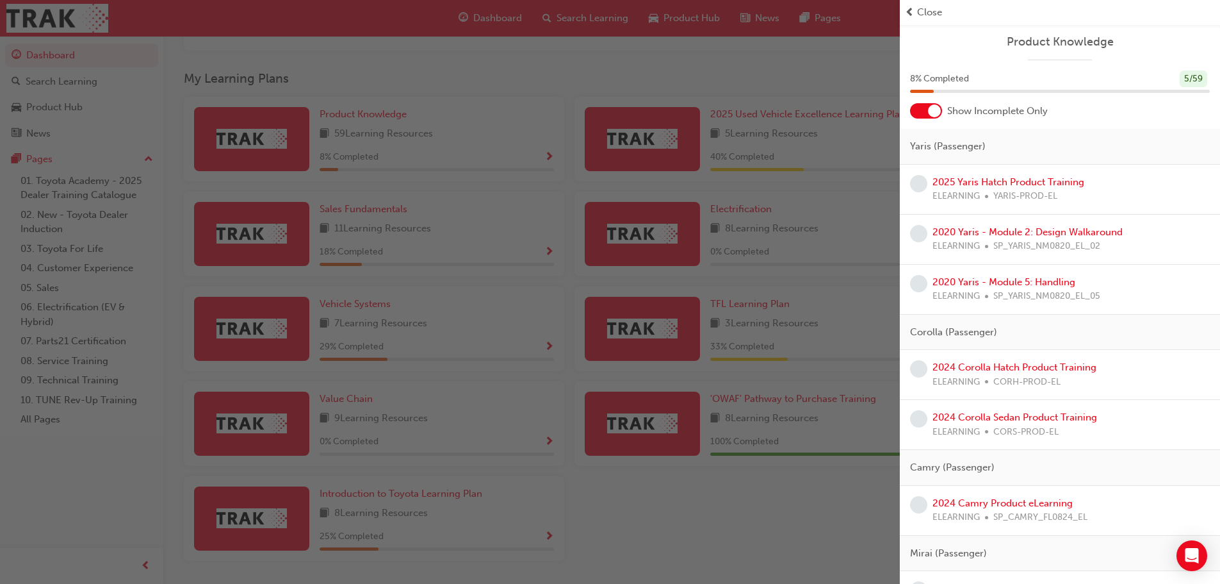
click at [921, 111] on div at bounding box center [926, 110] width 32 height 15
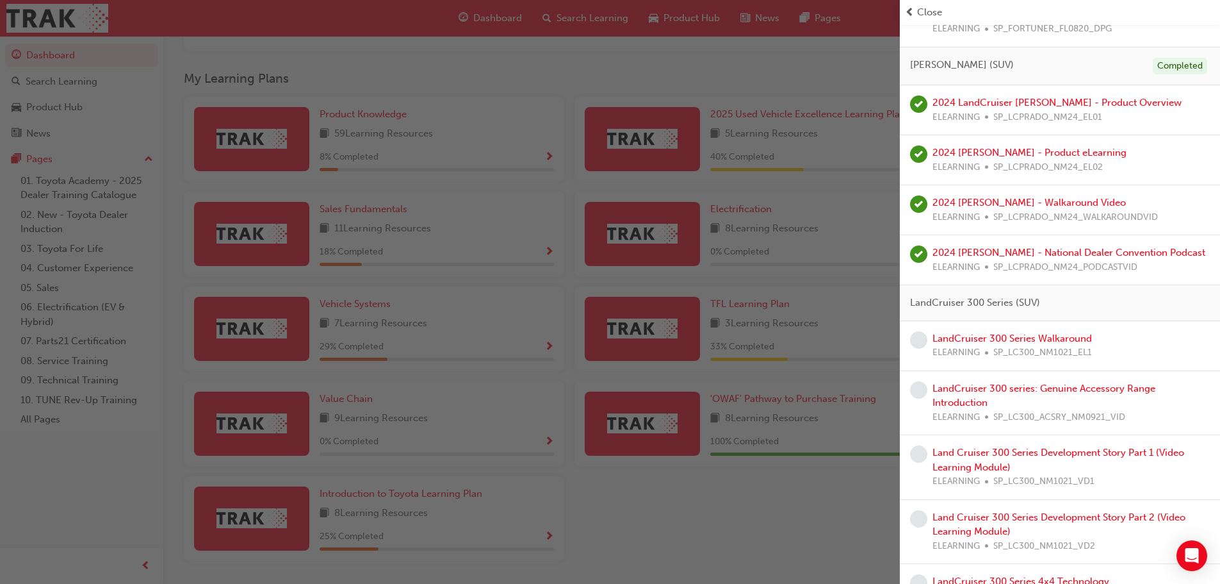
scroll to position [1986, 0]
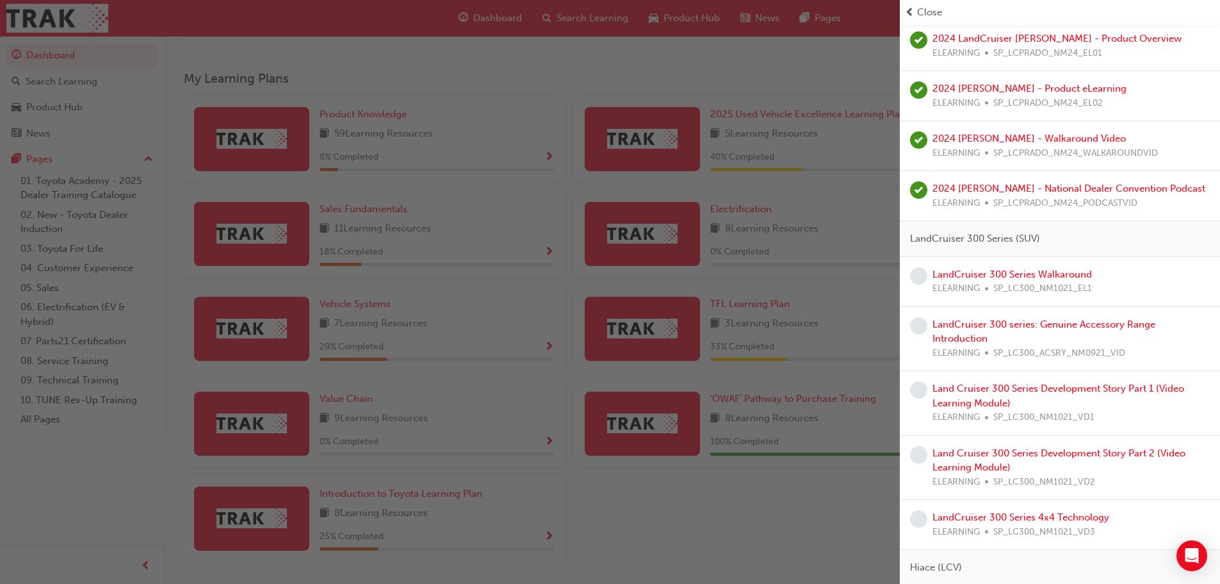
click at [578, 107] on div "button" at bounding box center [450, 292] width 900 height 584
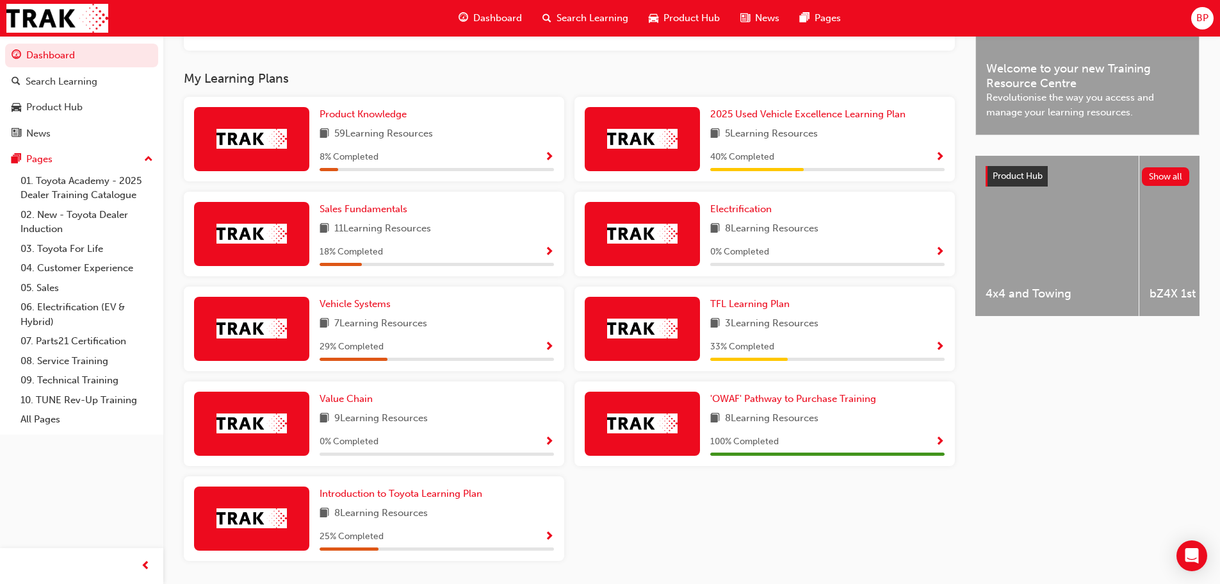
click at [942, 159] on span "Show Progress" at bounding box center [940, 158] width 10 height 12
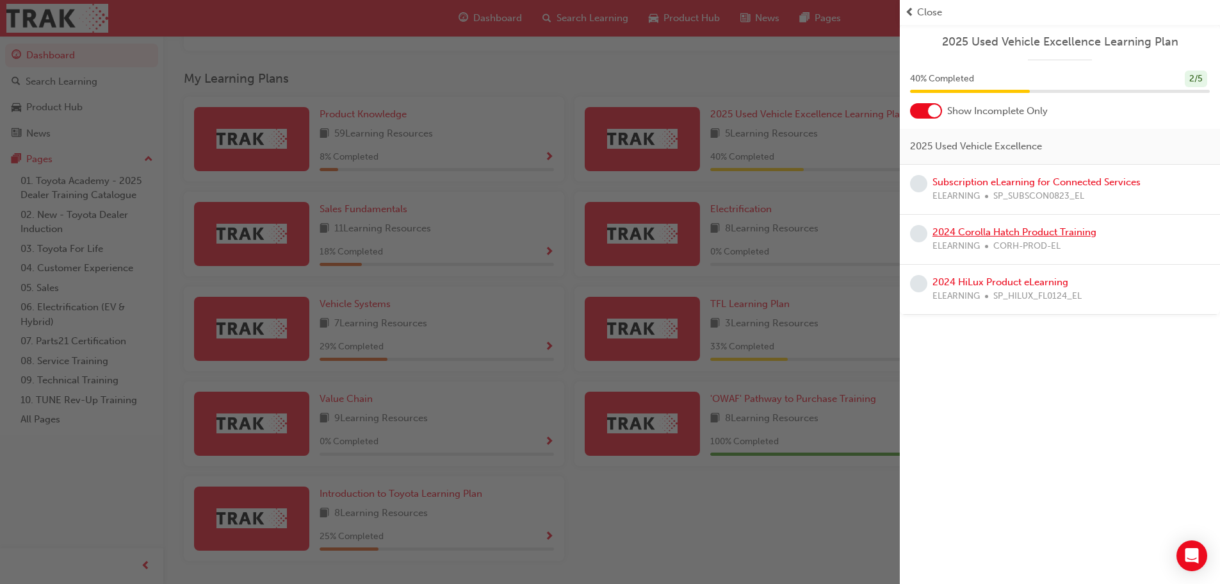
click at [968, 226] on link "2024 Corolla Hatch Product Training" at bounding box center [1015, 232] width 164 height 12
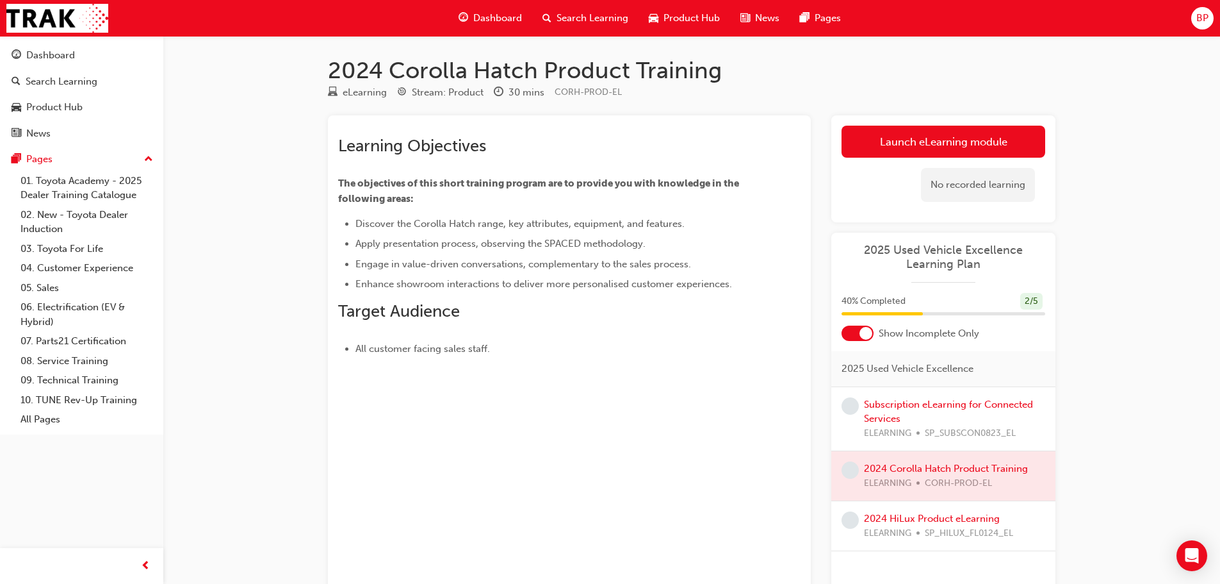
click at [491, 24] on span "Dashboard" at bounding box center [497, 18] width 49 height 15
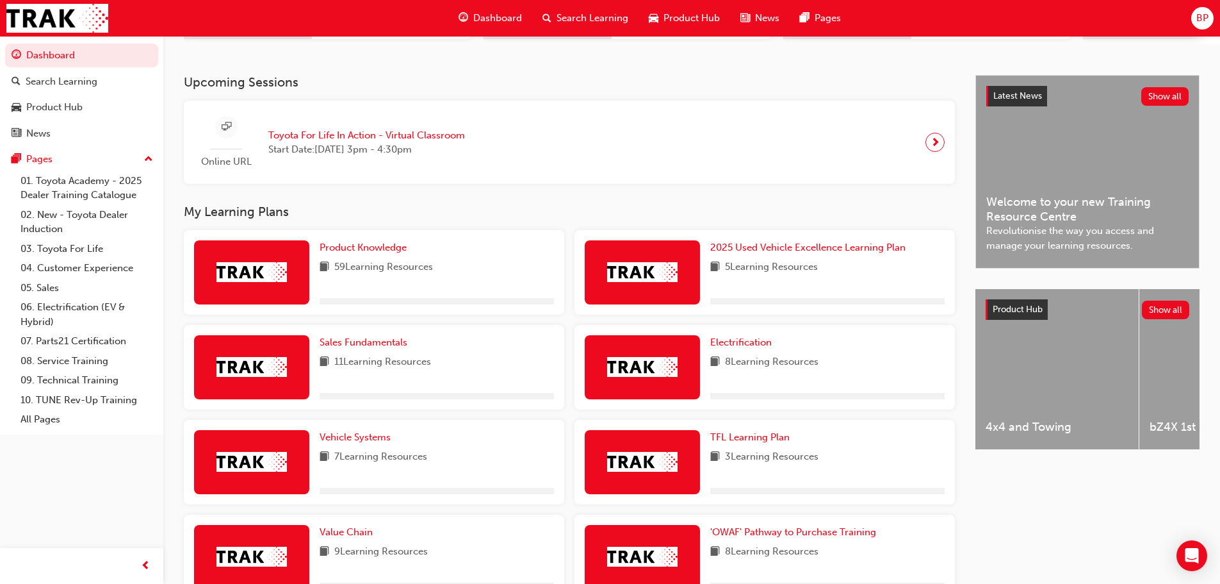
scroll to position [256, 0]
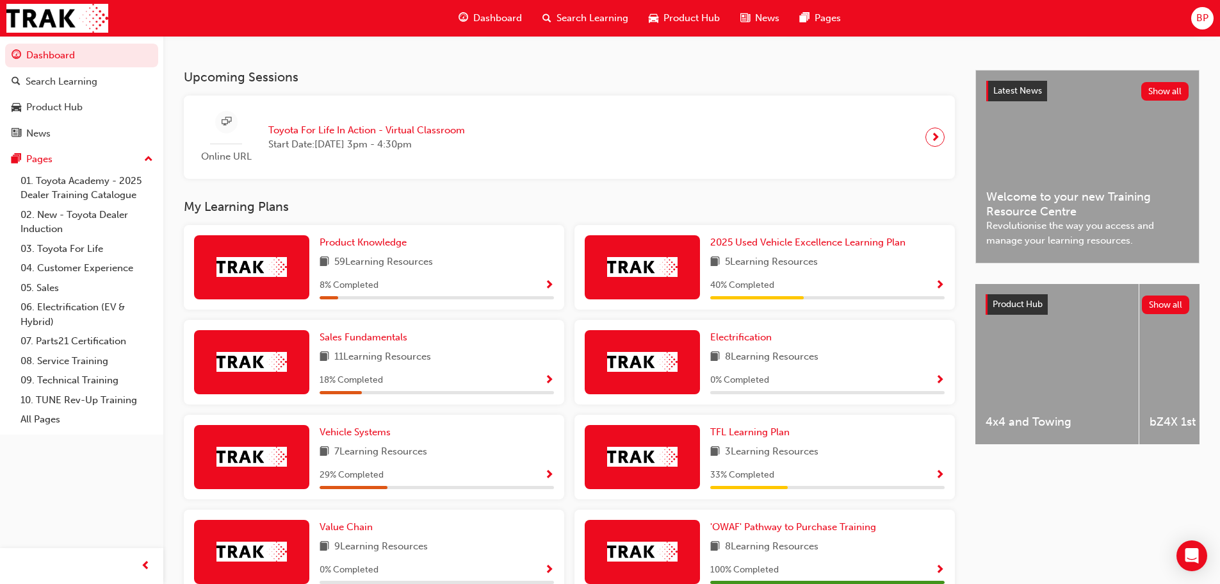
click at [935, 290] on span "Show Progress" at bounding box center [940, 286] width 10 height 12
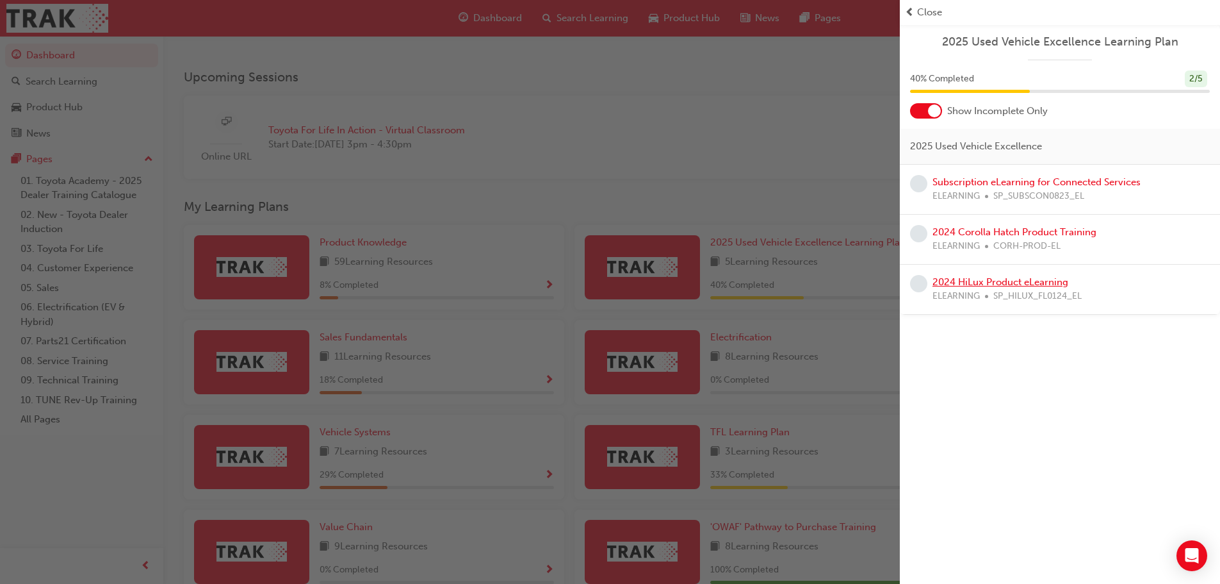
click at [966, 281] on link "2024 HiLux Product eLearning" at bounding box center [1001, 282] width 136 height 12
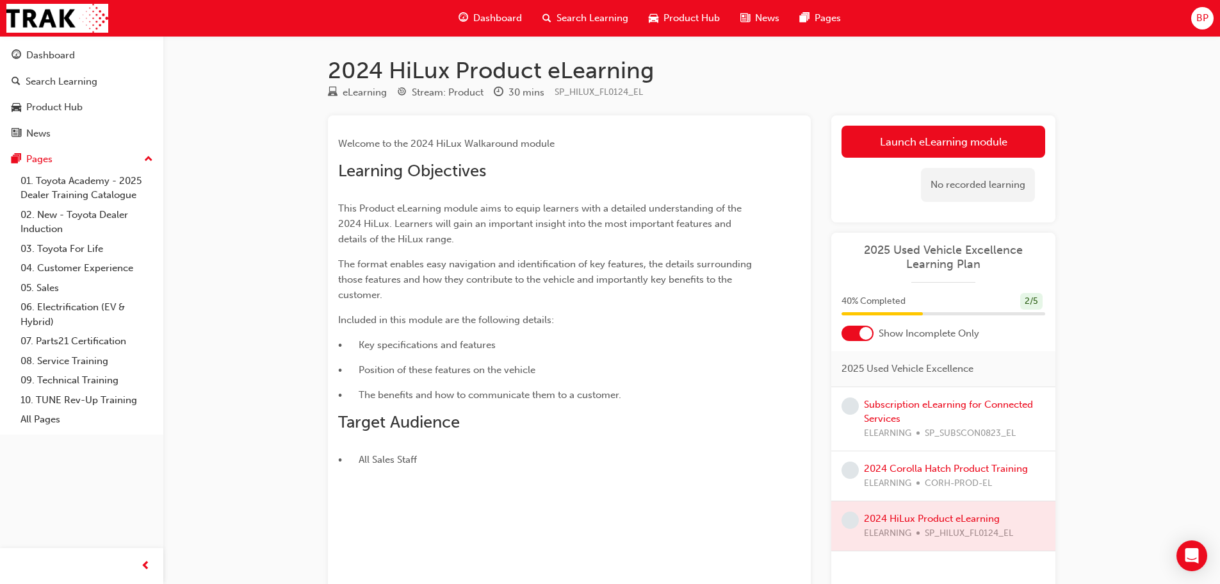
click at [498, 17] on span "Dashboard" at bounding box center [497, 18] width 49 height 15
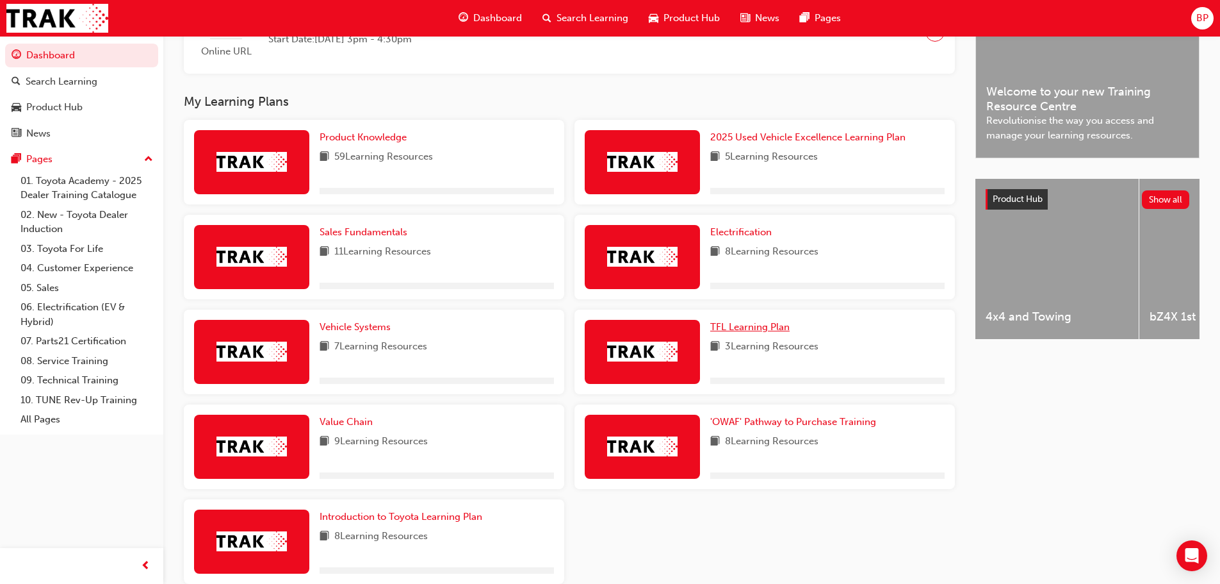
scroll to position [384, 0]
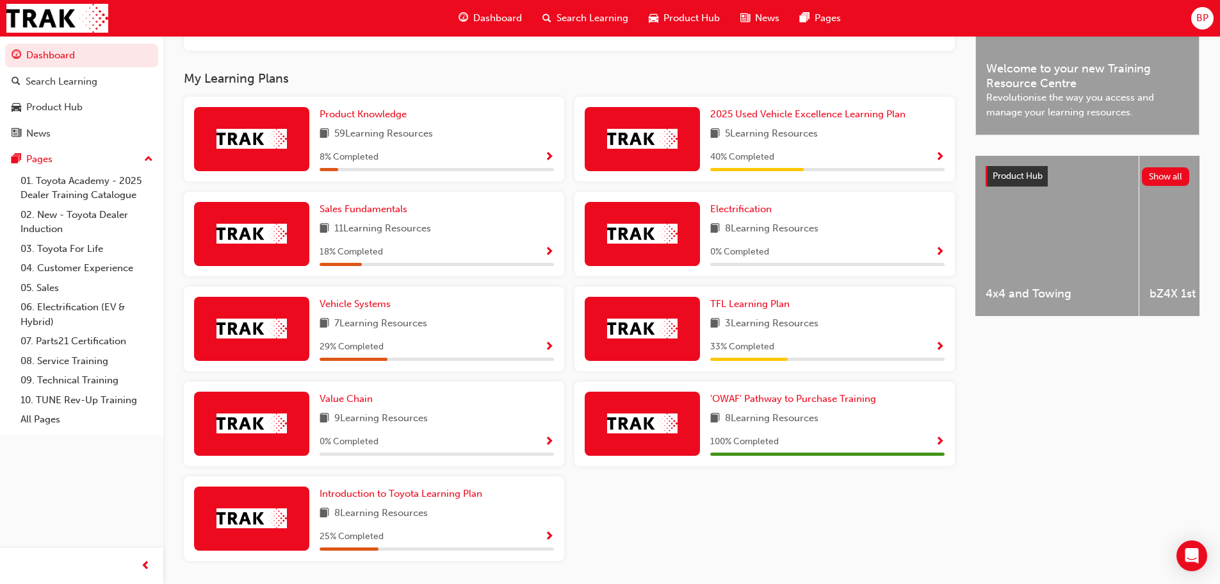
click at [551, 159] on span "Show Progress" at bounding box center [549, 158] width 10 height 12
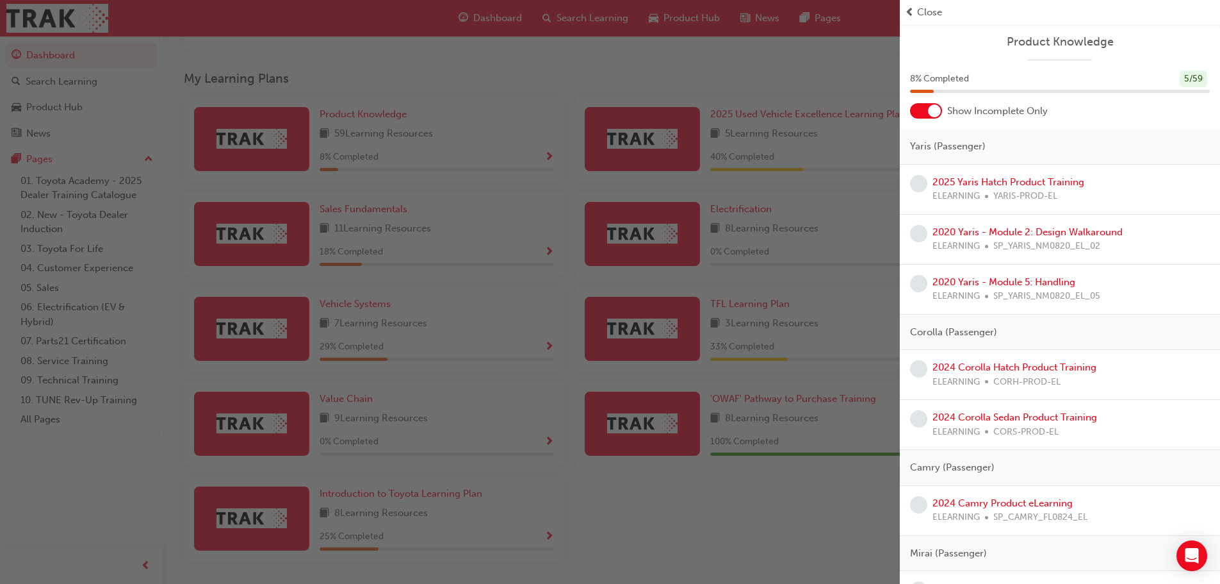
click at [928, 107] on div at bounding box center [926, 110] width 32 height 15
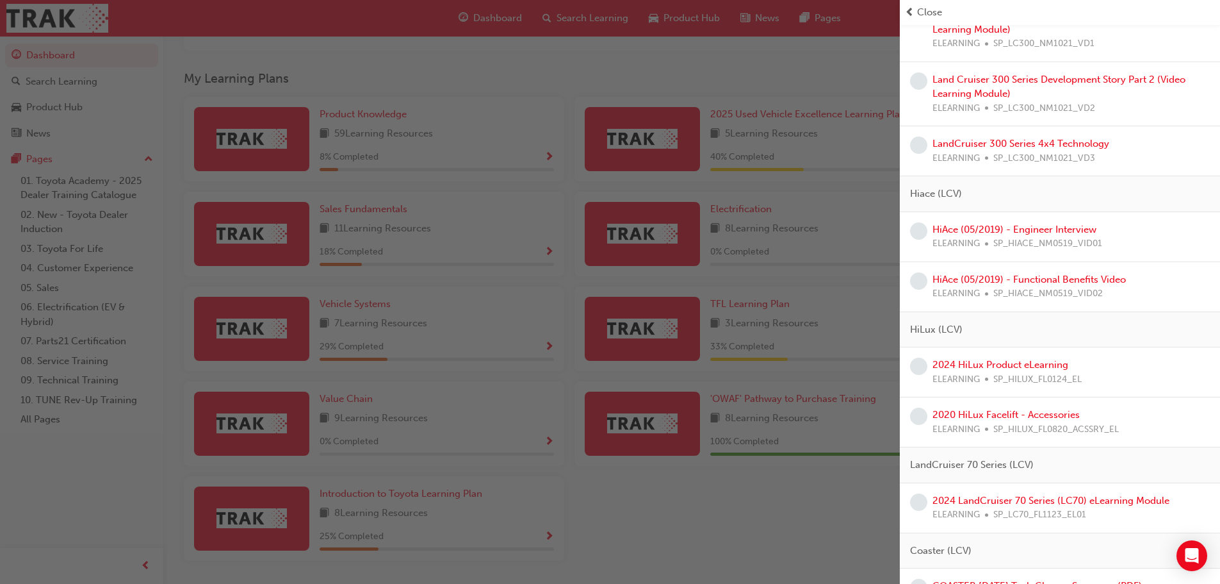
scroll to position [2370, 0]
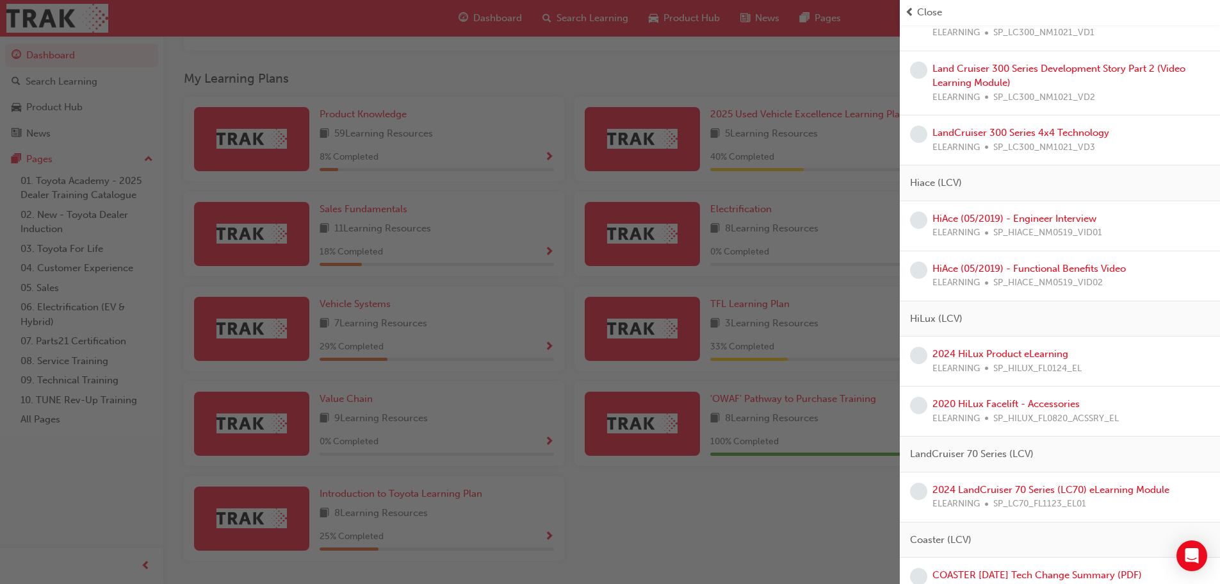
click at [656, 481] on div "button" at bounding box center [450, 292] width 900 height 584
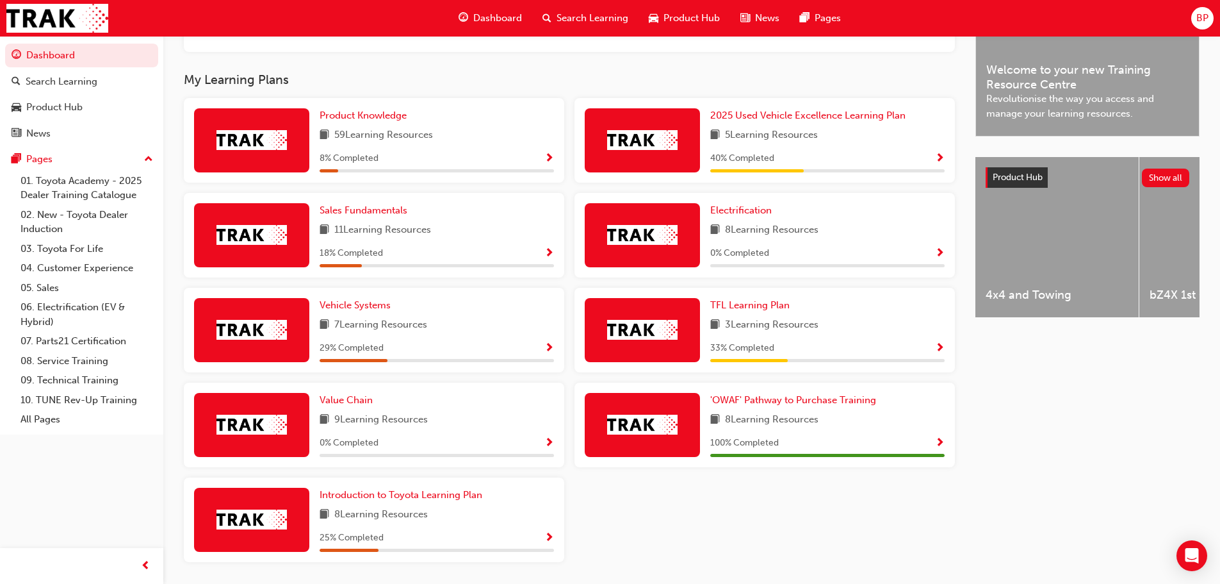
scroll to position [384, 0]
